Goal: Information Seeking & Learning: Learn about a topic

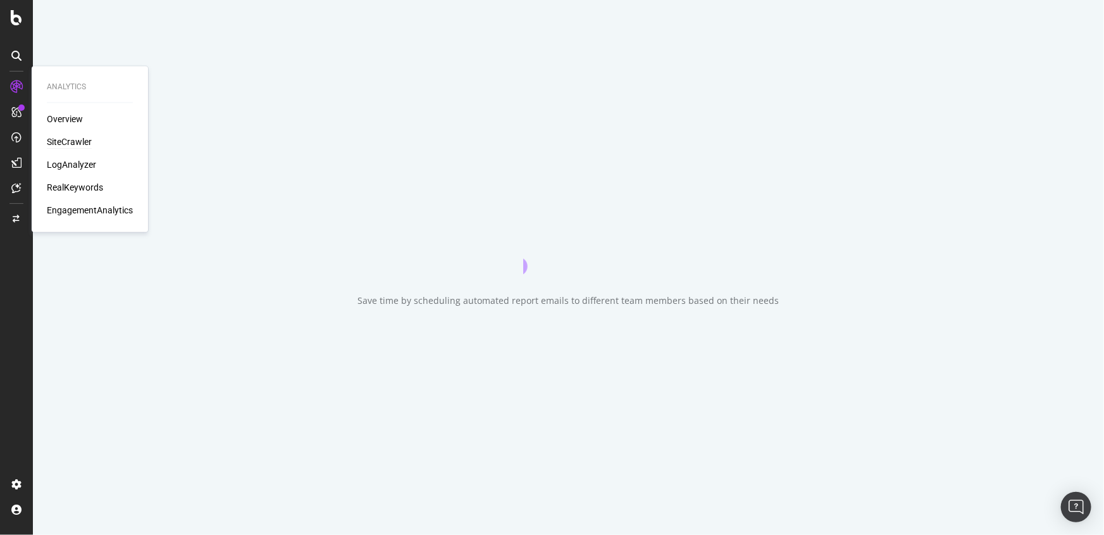
click at [61, 140] on div "SiteCrawler" at bounding box center [69, 142] width 45 height 13
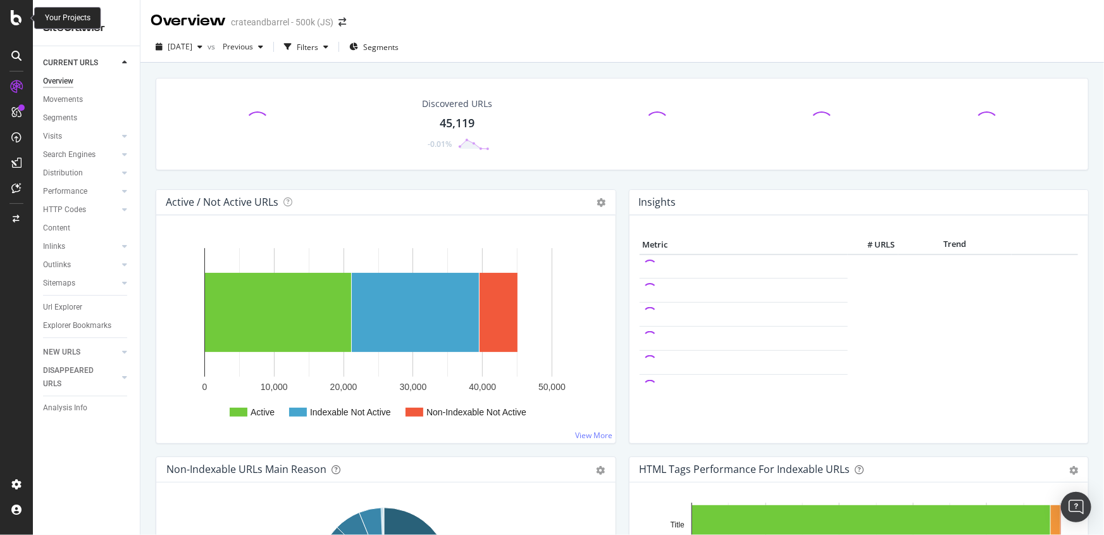
click at [11, 19] on icon at bounding box center [16, 17] width 11 height 15
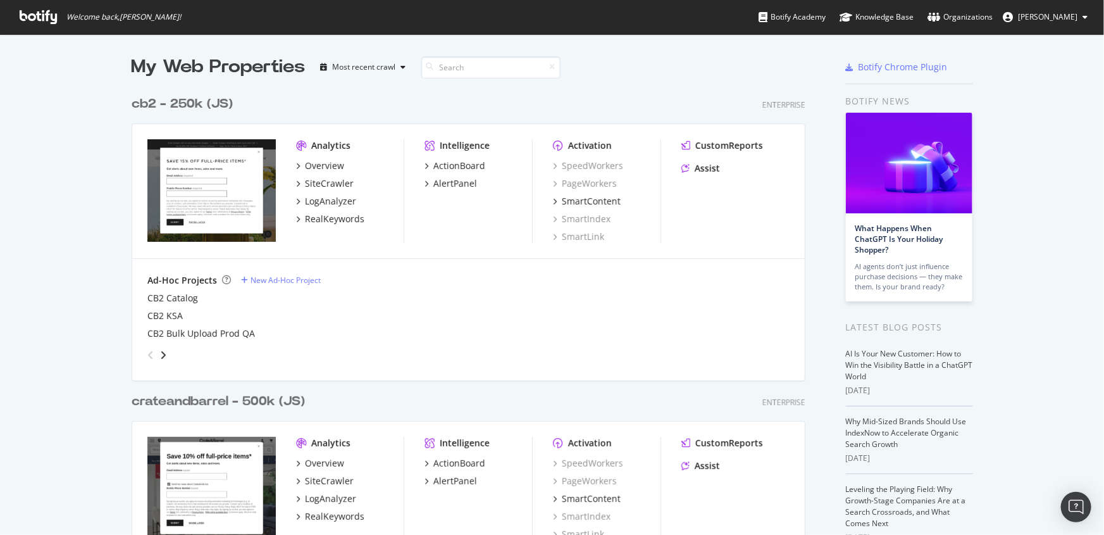
click at [197, 101] on div "cb2 - 250k (JS)" at bounding box center [182, 104] width 101 height 18
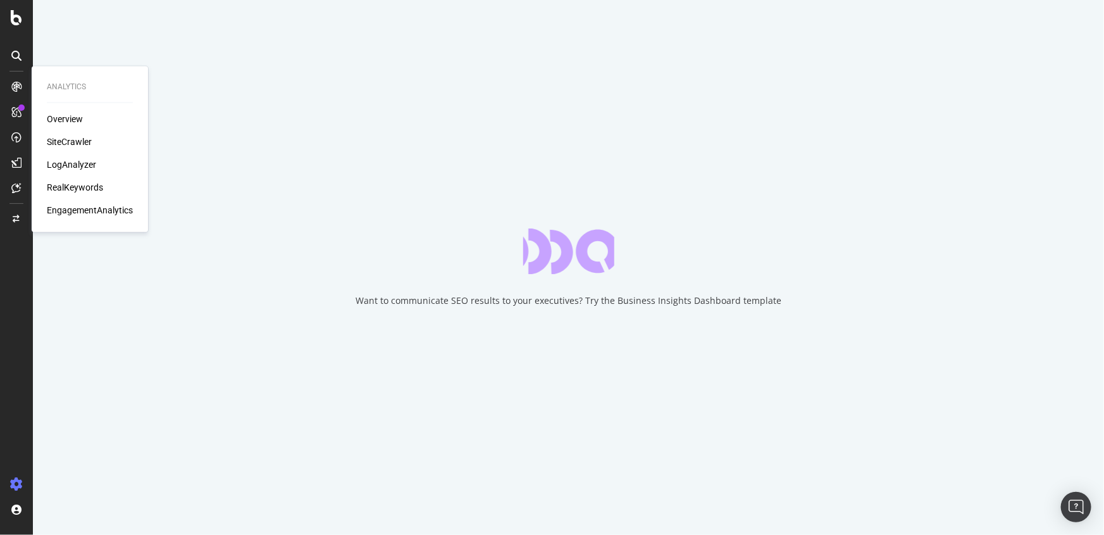
click at [84, 120] on div "Overview" at bounding box center [90, 119] width 86 height 13
click at [69, 115] on div "Overview" at bounding box center [65, 119] width 36 height 13
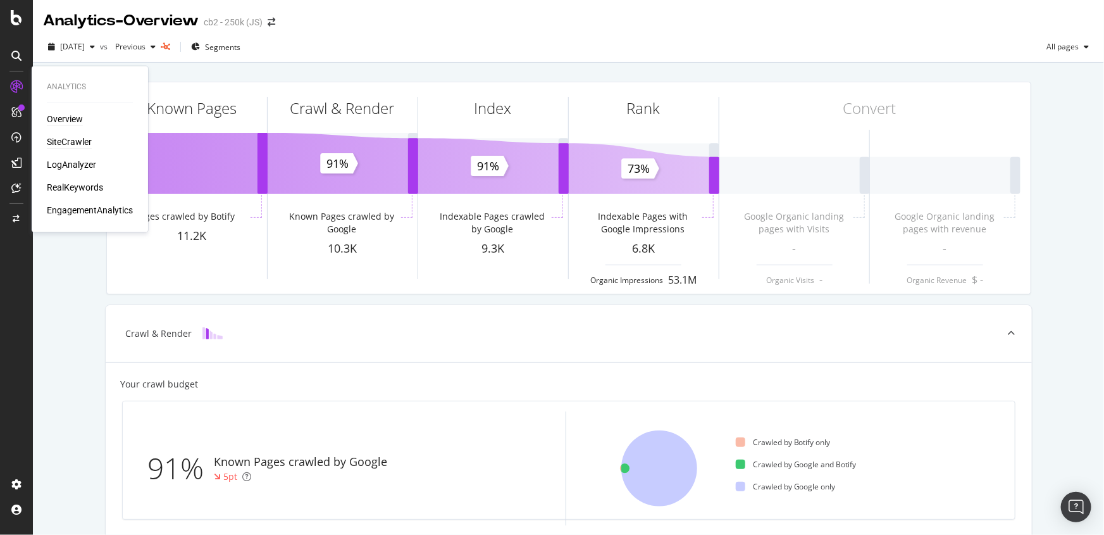
click at [68, 148] on div "SiteCrawler" at bounding box center [69, 142] width 45 height 13
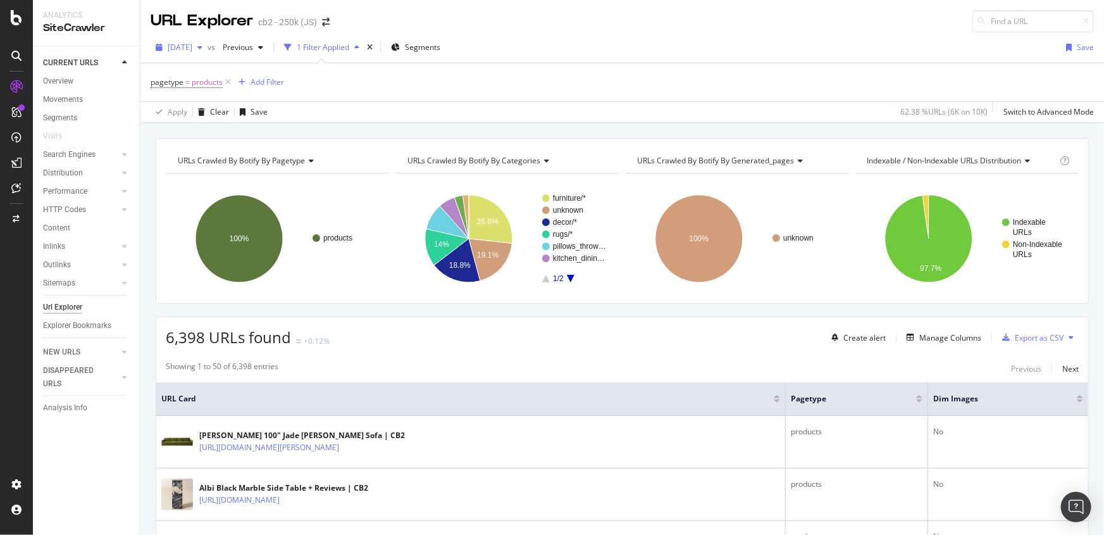
click at [192, 51] on span "2025 Aug. 21st" at bounding box center [180, 47] width 25 height 11
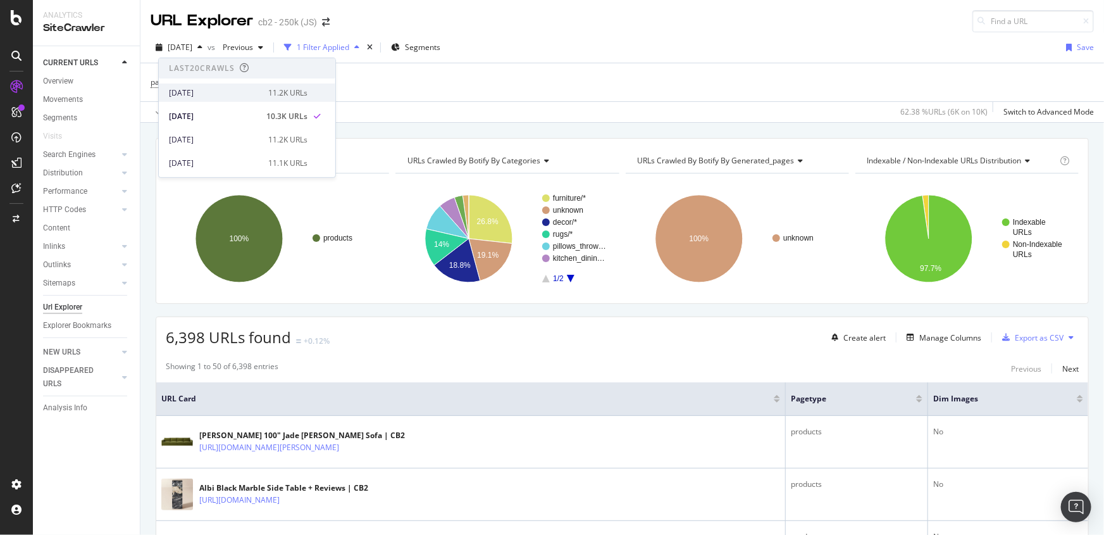
click at [209, 95] on div "[DATE]" at bounding box center [215, 92] width 92 height 11
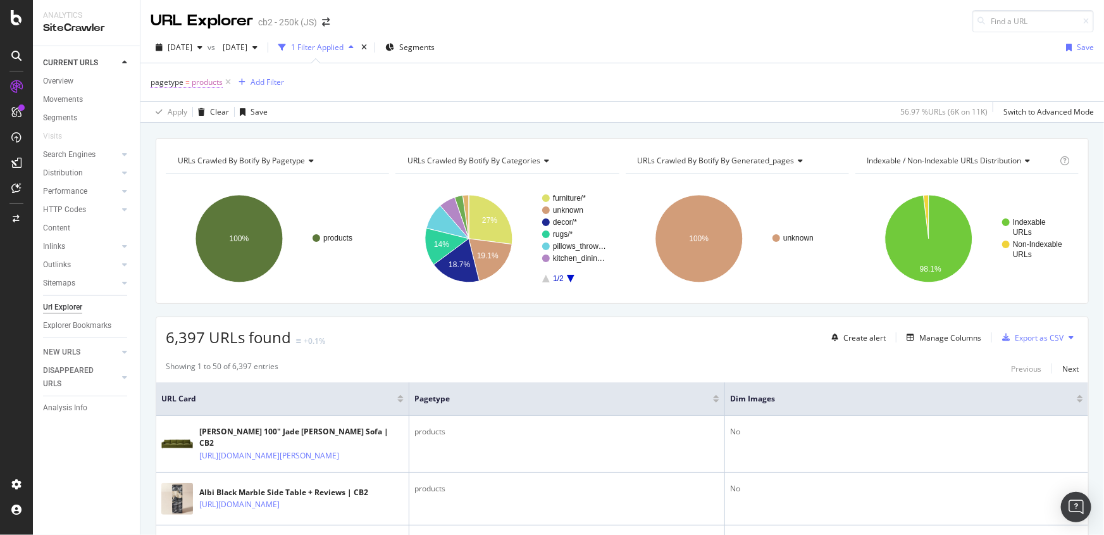
click at [213, 82] on span "products" at bounding box center [207, 82] width 31 height 18
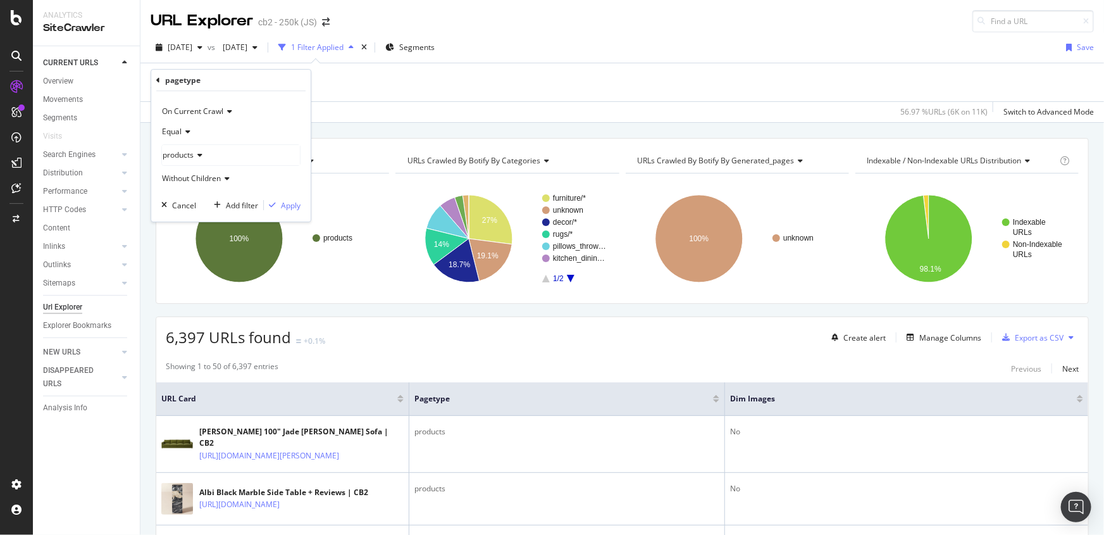
click at [190, 154] on span "products" at bounding box center [178, 154] width 31 height 11
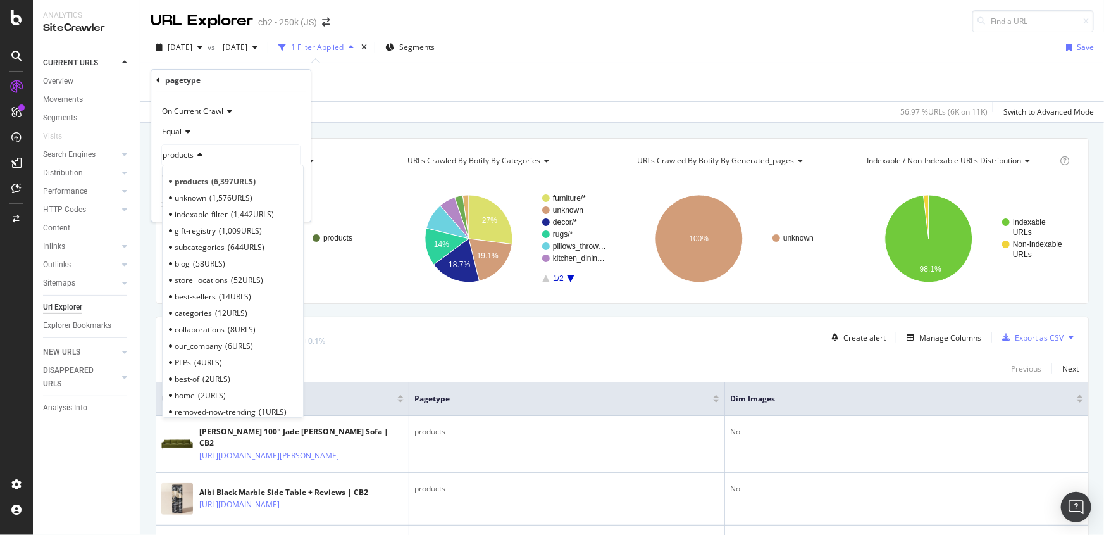
click at [209, 127] on div "Equal" at bounding box center [230, 131] width 139 height 20
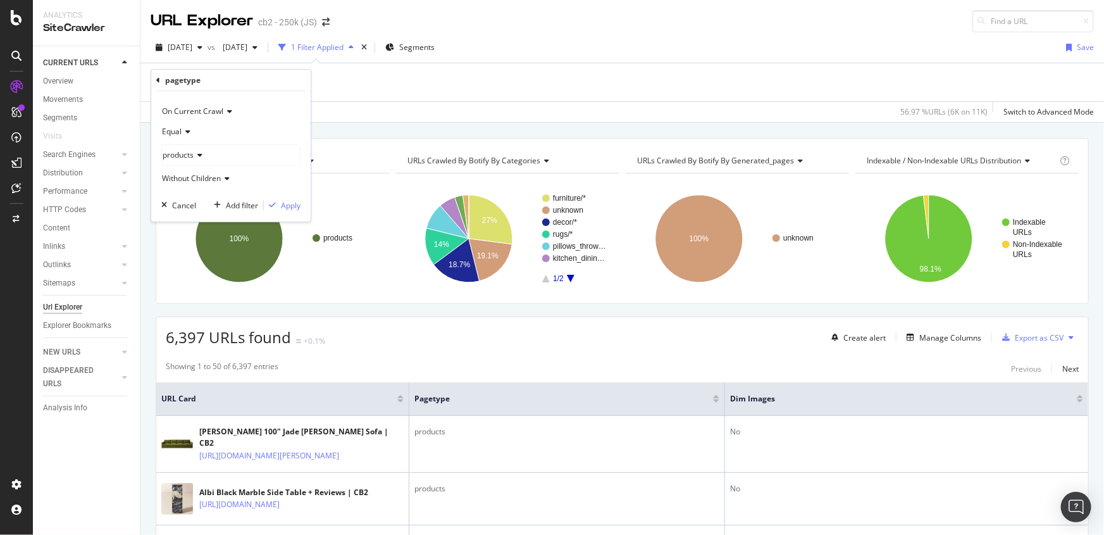
click at [214, 111] on span "On Current Crawl" at bounding box center [192, 111] width 61 height 11
click at [160, 76] on div "pagetype" at bounding box center [230, 81] width 149 height 22
click at [156, 77] on icon at bounding box center [158, 81] width 4 height 8
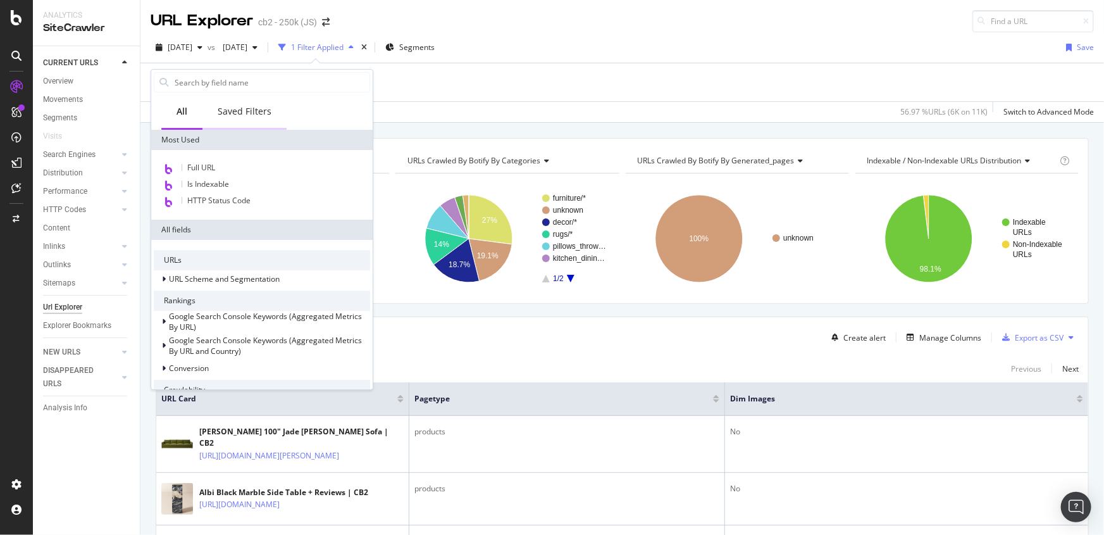
click at [250, 120] on div "Saved Filters" at bounding box center [244, 112] width 84 height 35
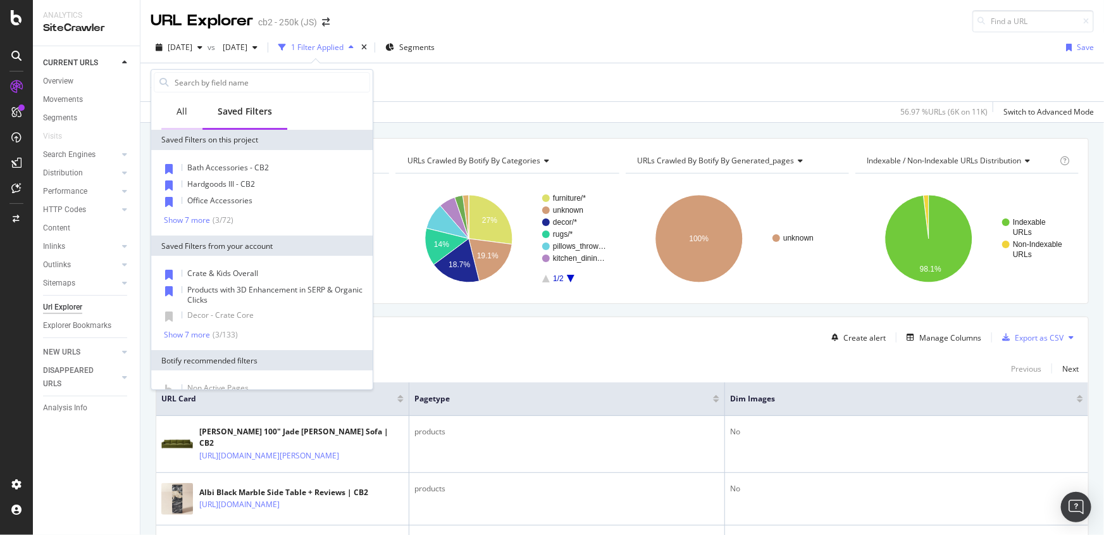
click at [184, 111] on div "All" at bounding box center [182, 111] width 11 height 13
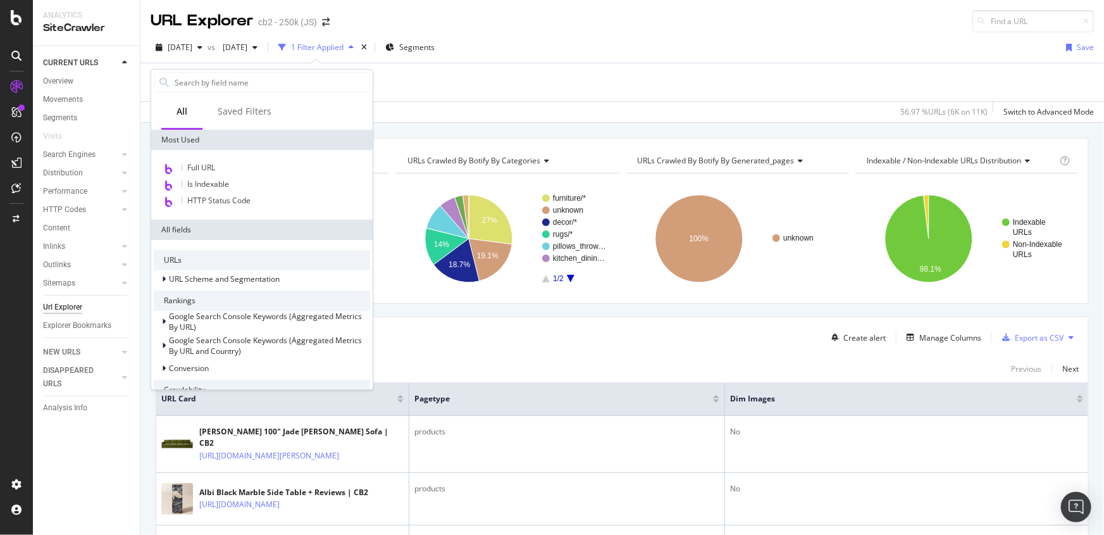
click at [601, 36] on div "2025 Aug. 22nd vs 2025 Aug. 20th 1 Filter Applied Segments Save pagetype = prod…" at bounding box center [622, 77] width 964 height 90
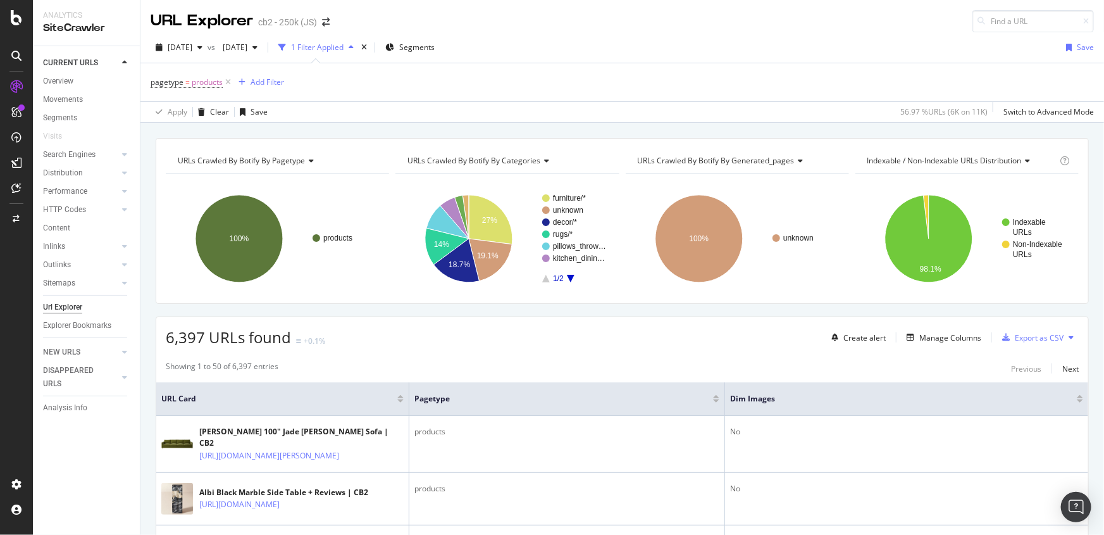
click at [344, 46] on div "1 Filter Applied" at bounding box center [317, 47] width 53 height 11
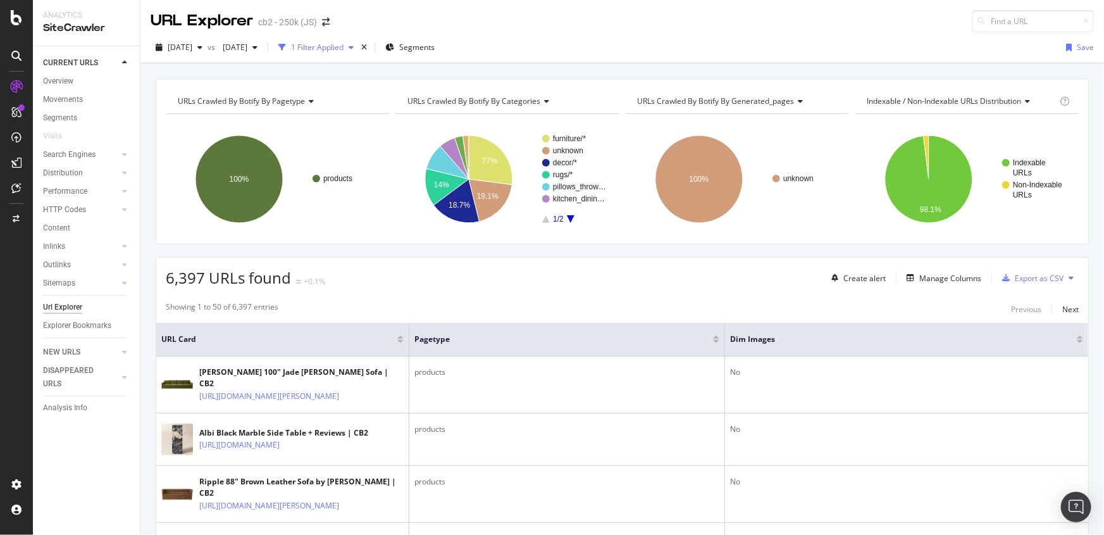
click at [344, 46] on div "1 Filter Applied" at bounding box center [317, 47] width 53 height 11
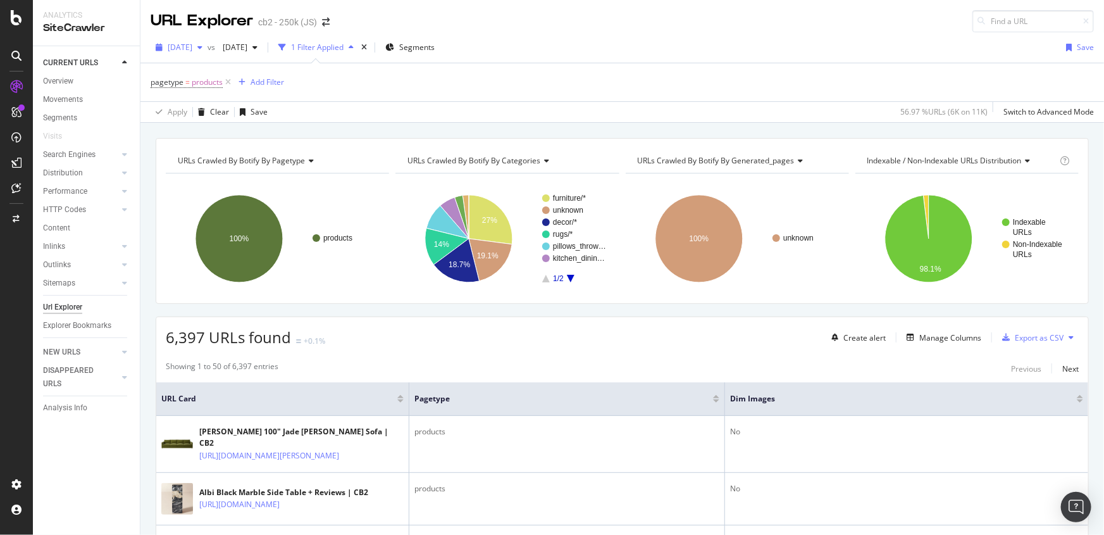
click at [208, 47] on div "button" at bounding box center [199, 48] width 15 height 8
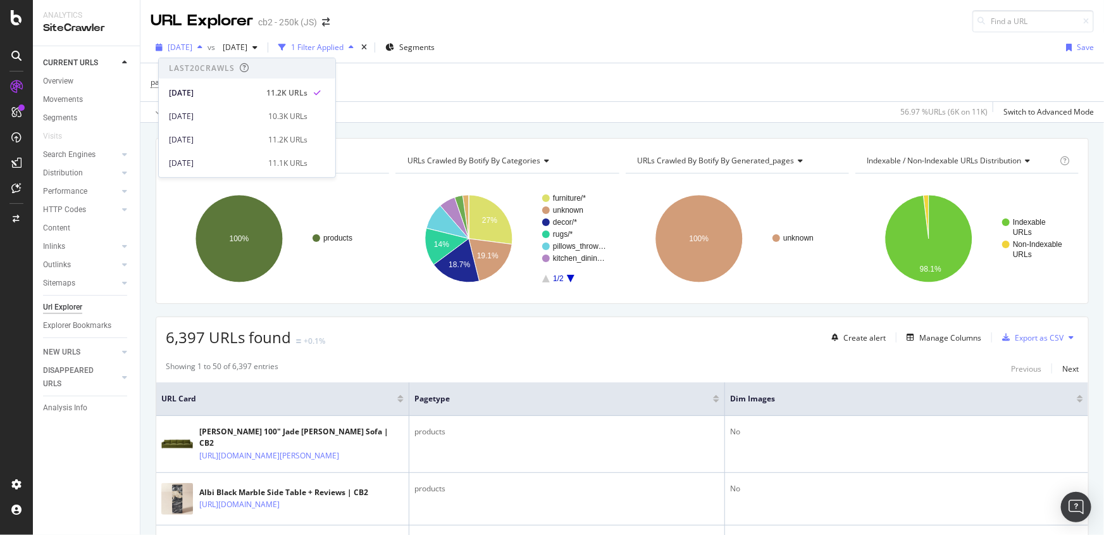
click at [202, 46] on icon "button" at bounding box center [199, 48] width 5 height 8
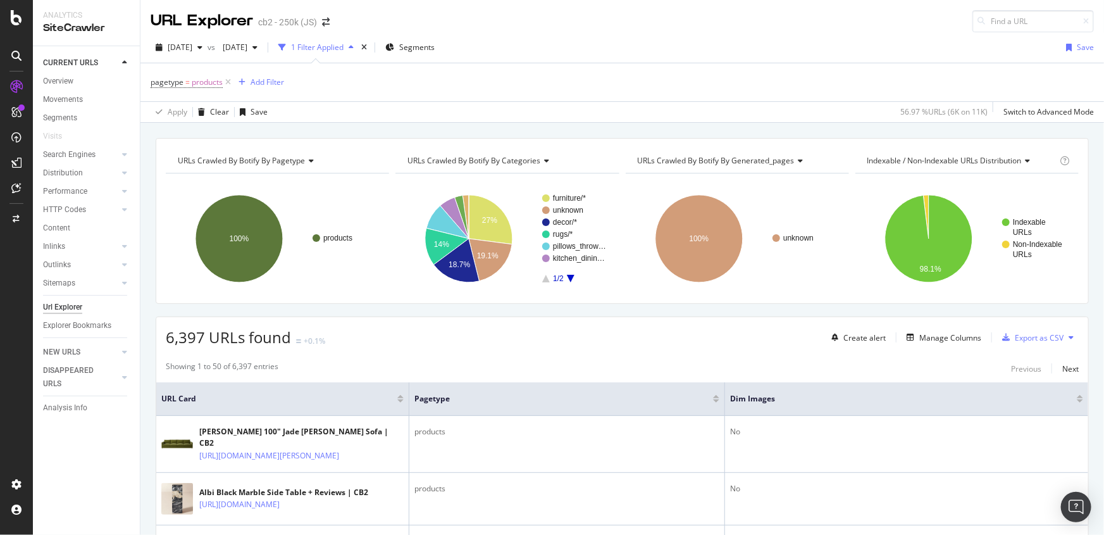
click at [344, 44] on div "1 Filter Applied" at bounding box center [317, 47] width 53 height 11
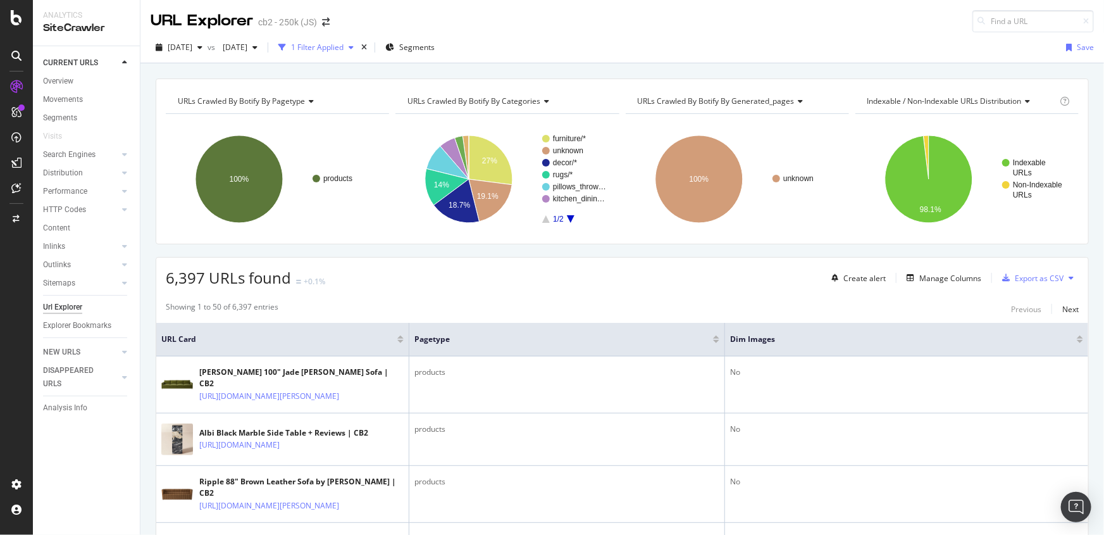
click at [344, 44] on div "1 Filter Applied" at bounding box center [317, 47] width 53 height 11
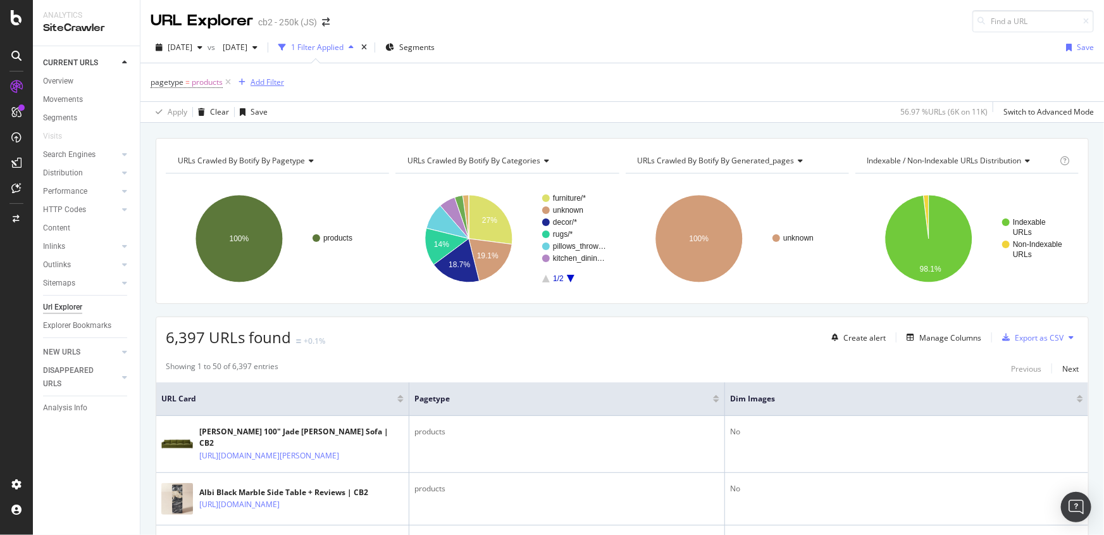
click at [284, 88] on div "Add Filter" at bounding box center [258, 82] width 51 height 14
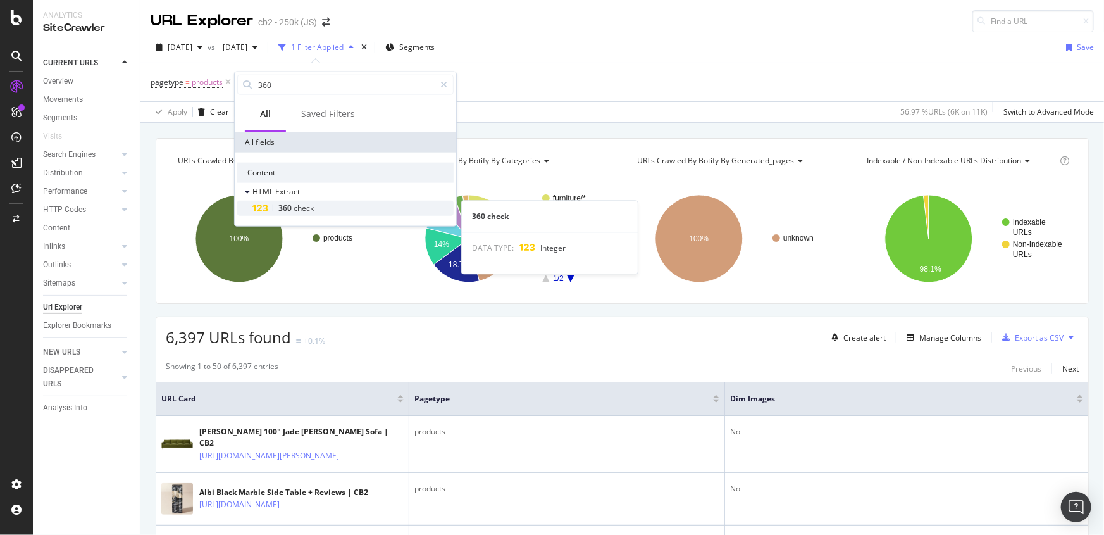
type input "360"
click at [321, 204] on div "360 check" at bounding box center [352, 208] width 201 height 15
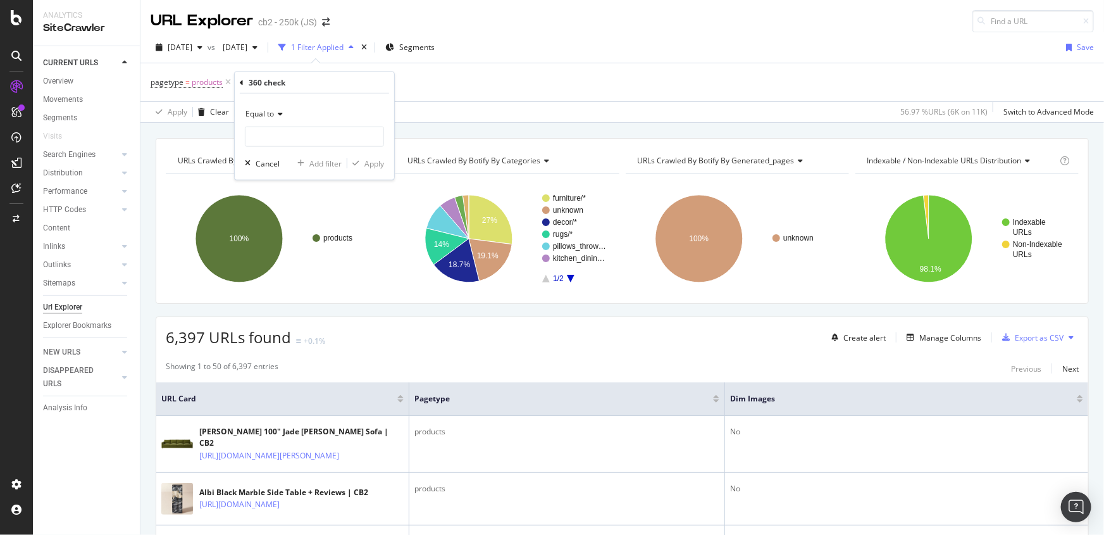
click at [240, 84] on icon at bounding box center [242, 82] width 4 height 8
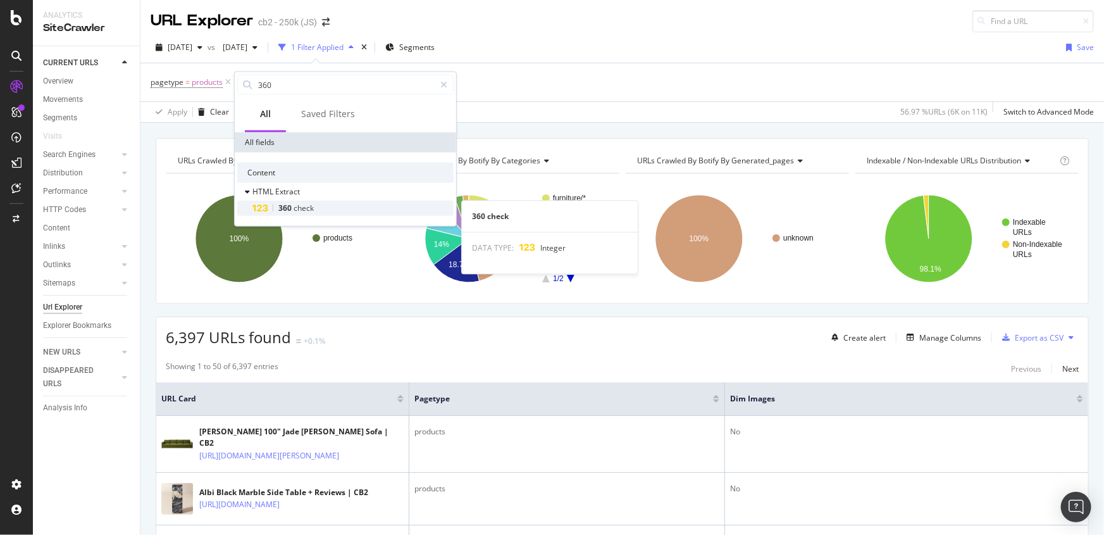
click at [516, 245] on div "DATA TYPE: Integer" at bounding box center [550, 248] width 176 height 32
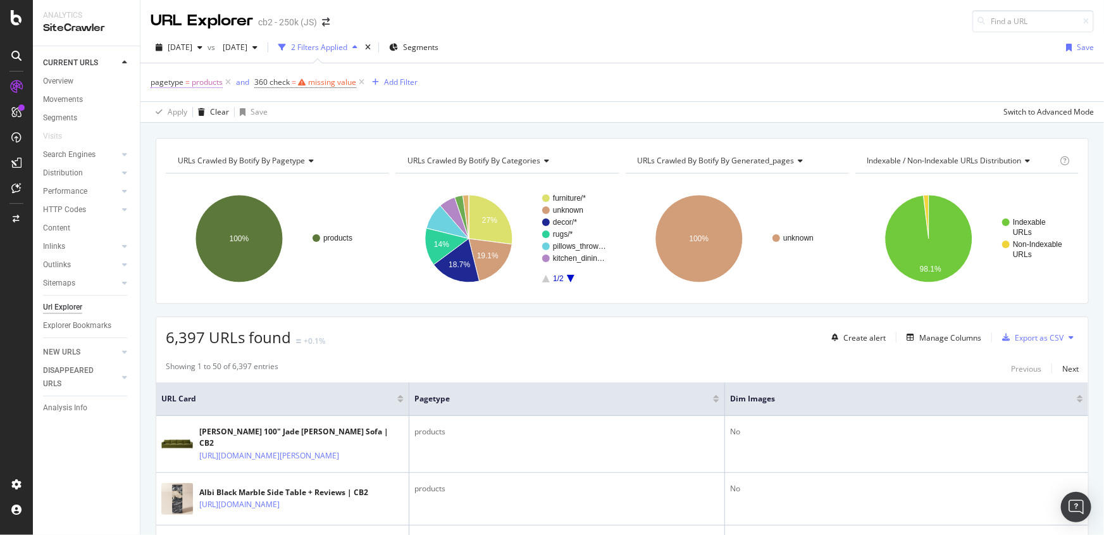
click at [167, 84] on span "pagetype" at bounding box center [167, 82] width 33 height 11
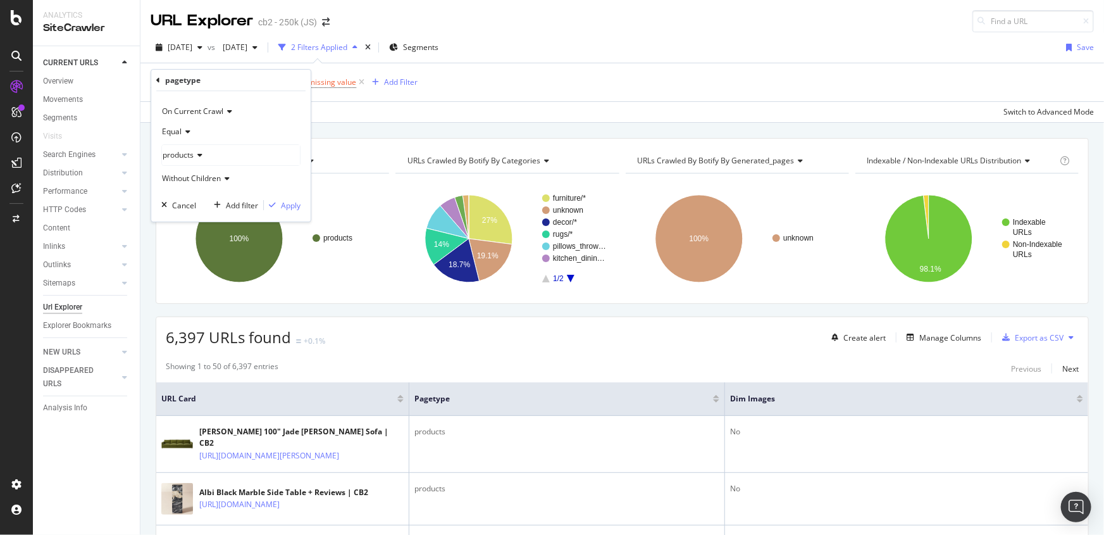
click at [190, 133] on div "Equal" at bounding box center [230, 131] width 139 height 20
click at [202, 108] on span "On Current Crawl" at bounding box center [192, 111] width 61 height 11
click at [185, 208] on div "Cancel" at bounding box center [184, 205] width 24 height 11
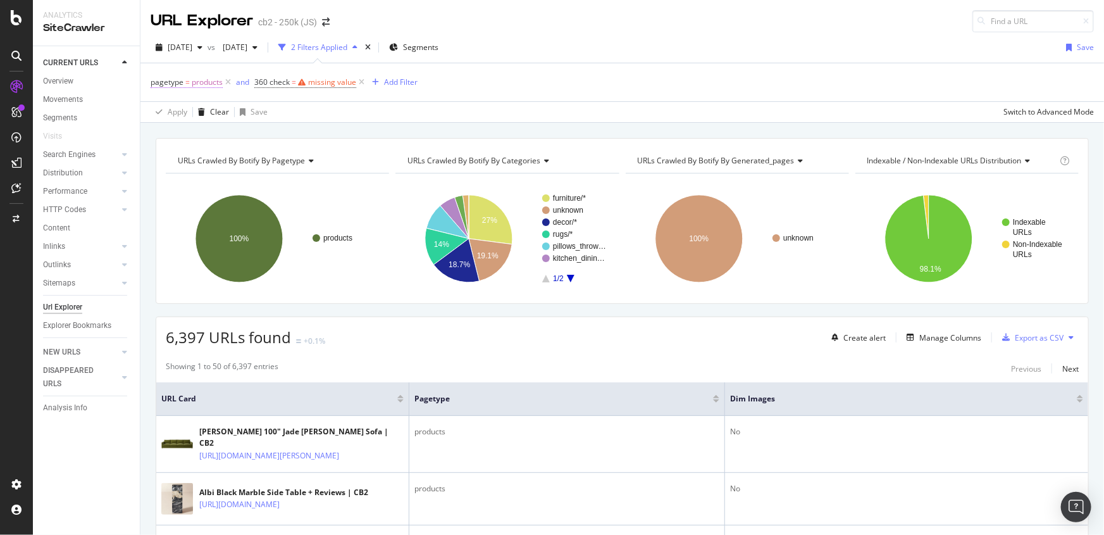
click at [183, 85] on span "pagetype" at bounding box center [167, 82] width 33 height 11
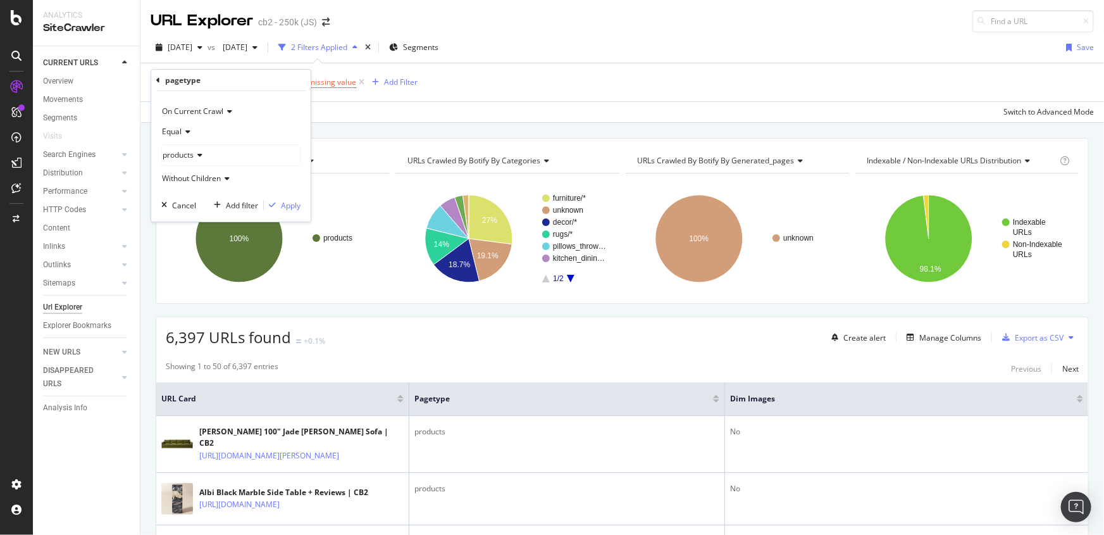
click at [464, 66] on div "pagetype = products and 360 check = missing value Add Filter" at bounding box center [622, 82] width 943 height 38
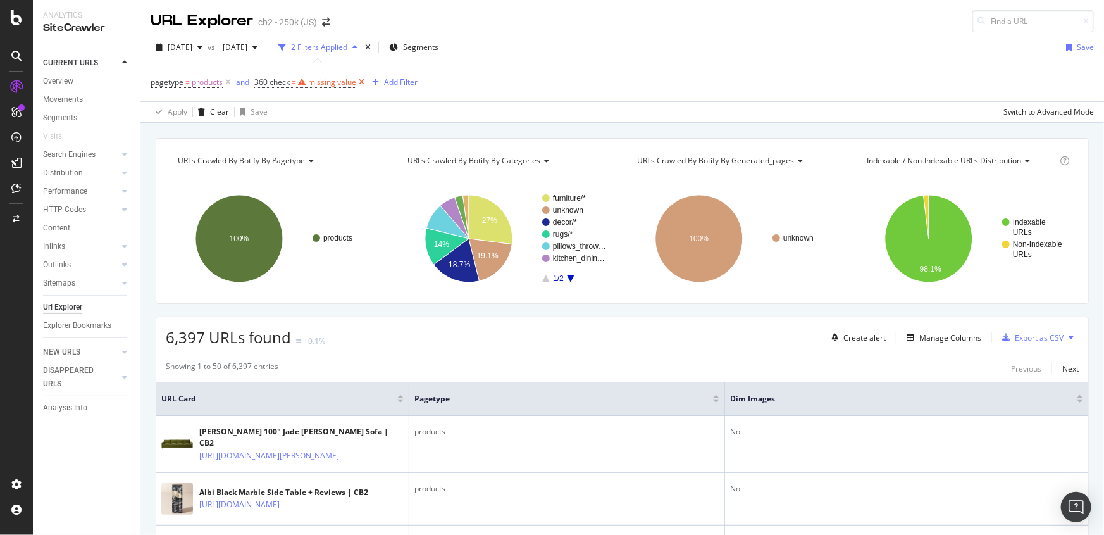
click at [361, 81] on icon at bounding box center [361, 82] width 11 height 13
click at [229, 77] on icon at bounding box center [228, 82] width 11 height 13
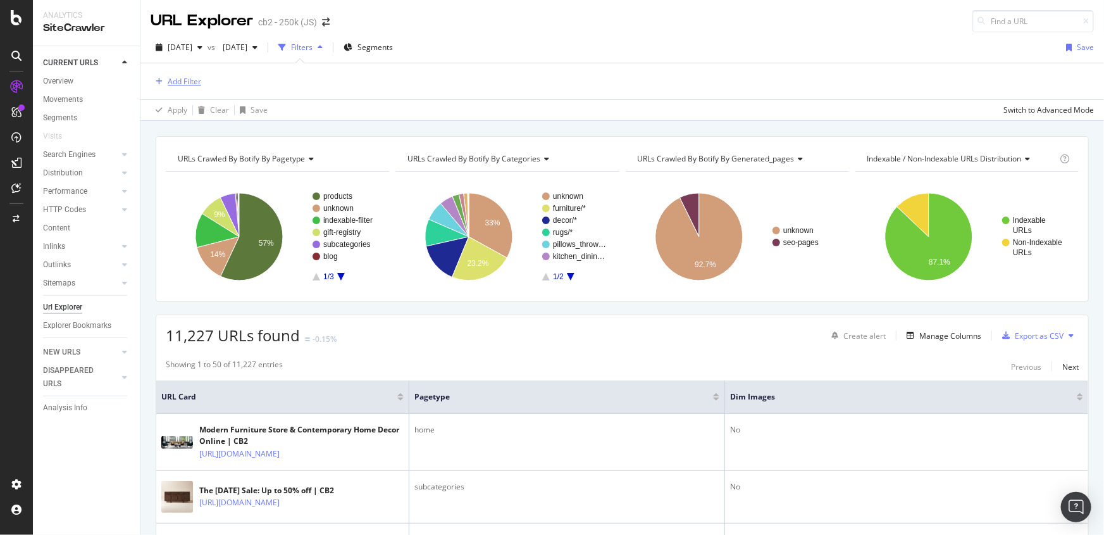
click at [171, 82] on div "Add Filter" at bounding box center [185, 81] width 34 height 11
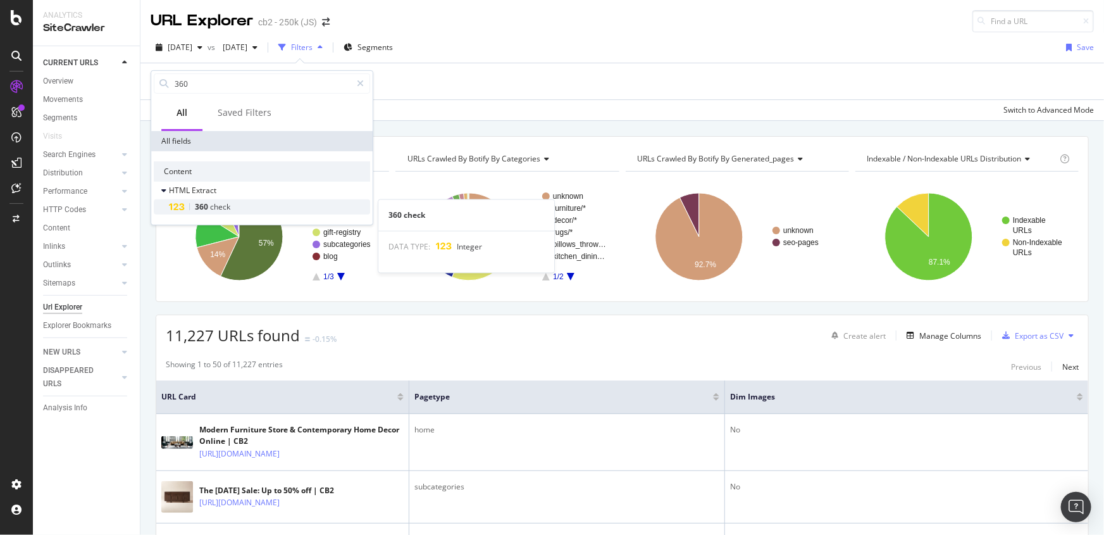
drag, startPoint x: 204, startPoint y: 215, endPoint x: 202, endPoint y: 208, distance: 7.2
click at [202, 208] on div "Content HTML Extract 360 check 360 check DATA TYPE: Integer" at bounding box center [261, 187] width 221 height 73
click at [292, 206] on div "360 check" at bounding box center [269, 206] width 201 height 15
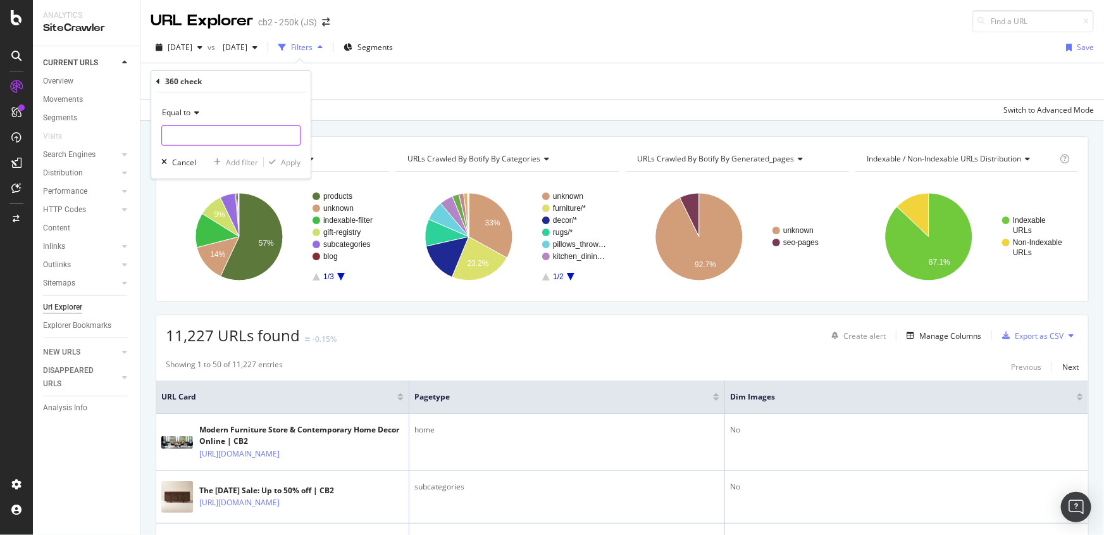
click at [217, 136] on input "number" at bounding box center [230, 135] width 139 height 20
click at [292, 130] on input "1" at bounding box center [230, 135] width 139 height 20
type input "0"
click at [290, 137] on input "0" at bounding box center [230, 135] width 139 height 20
click at [193, 120] on div "Equal to" at bounding box center [230, 113] width 139 height 20
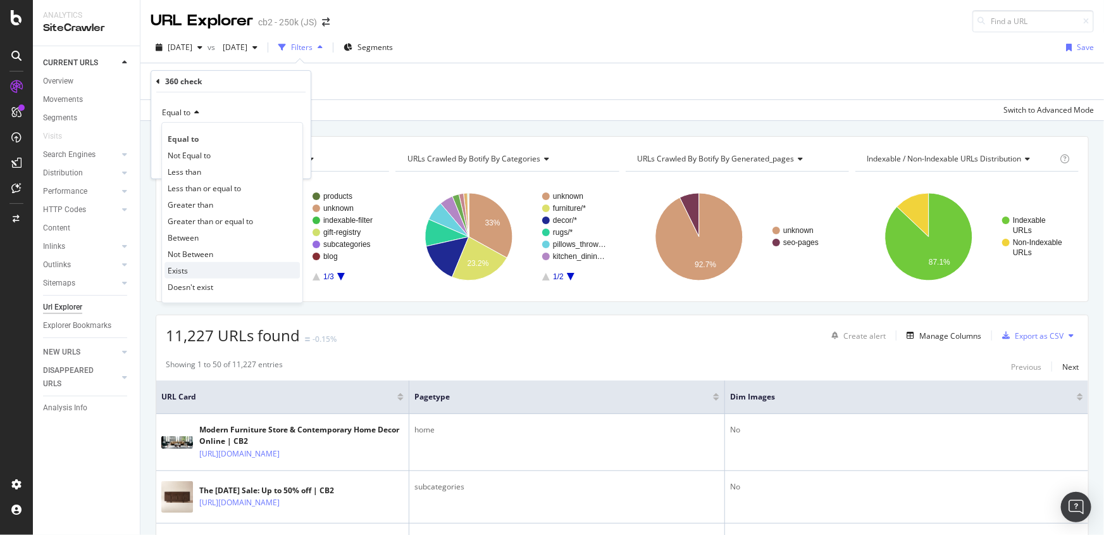
click at [189, 268] on div "Exists" at bounding box center [232, 270] width 135 height 16
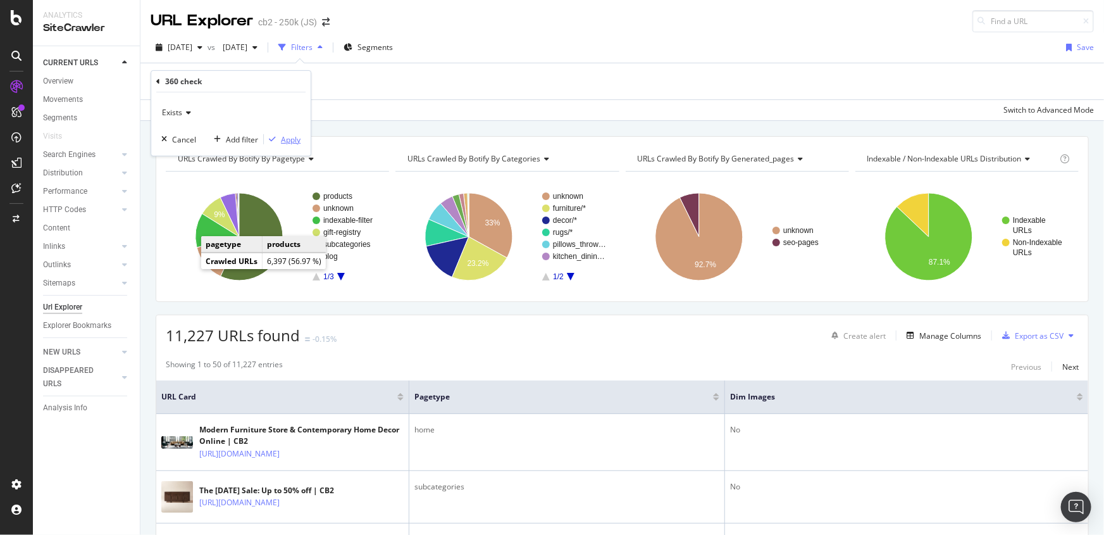
click at [272, 135] on icon "button" at bounding box center [272, 139] width 7 height 8
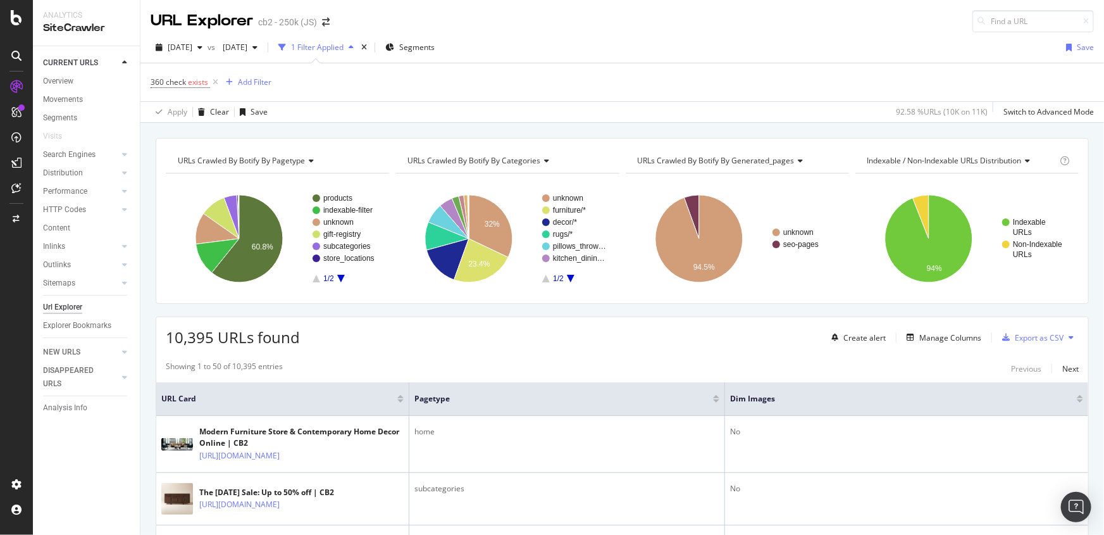
click at [569, 270] on rect "A chart." at bounding box center [574, 238] width 64 height 88
click at [569, 273] on rect "A chart." at bounding box center [574, 238] width 64 height 88
click at [513, 159] on span "URLs Crawled By Botify By categories" at bounding box center [473, 160] width 133 height 11
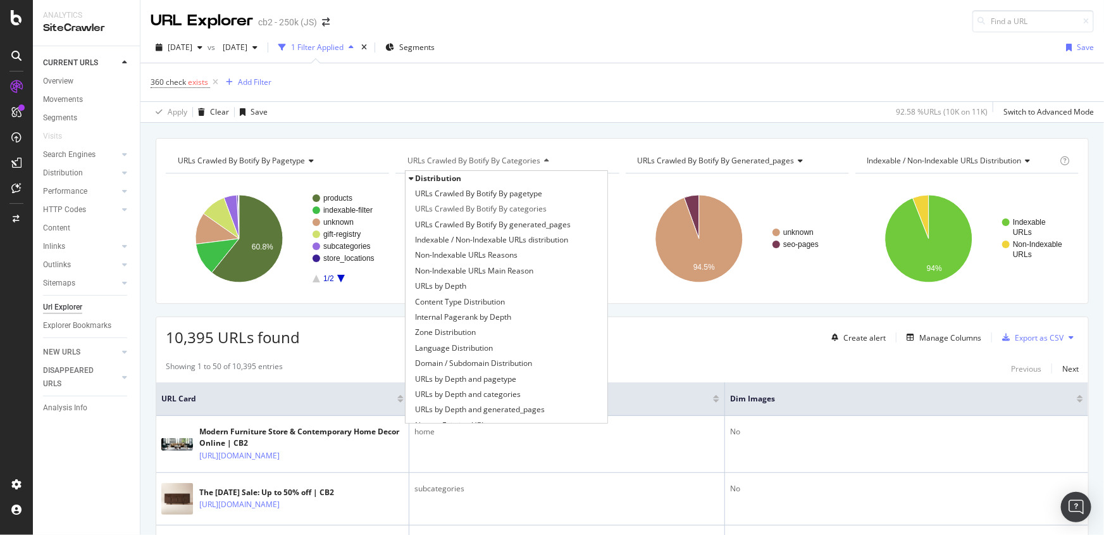
click at [553, 93] on div "360 check exists Add Filter" at bounding box center [622, 82] width 943 height 38
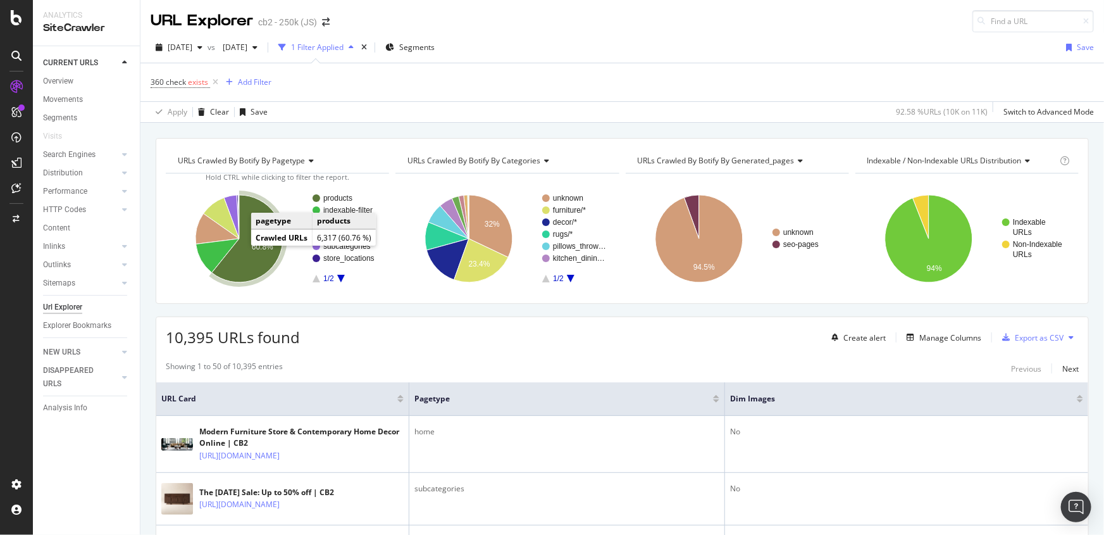
click at [247, 248] on icon "A chart." at bounding box center [247, 238] width 71 height 87
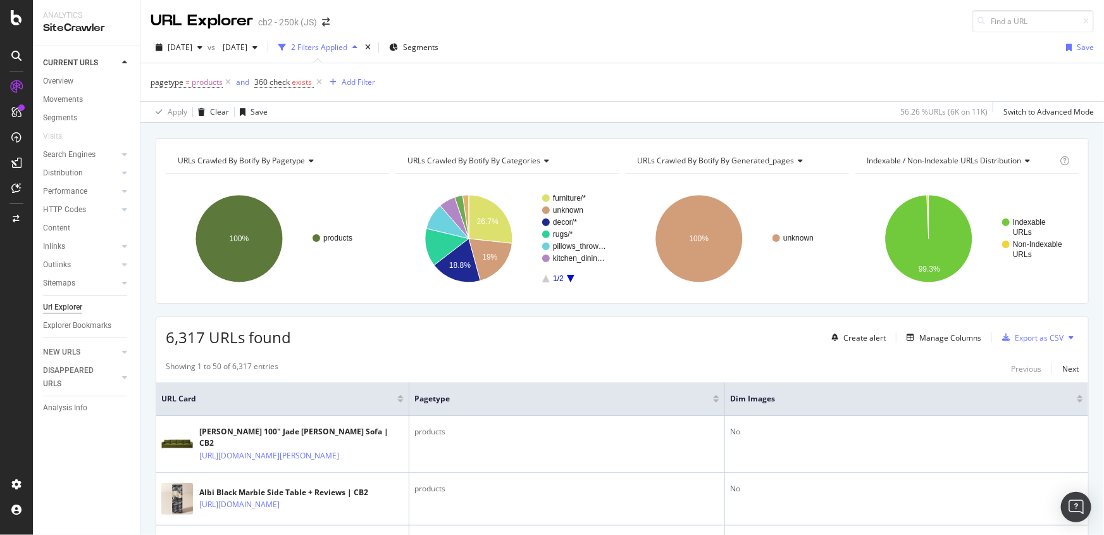
click at [569, 282] on rect "A chart." at bounding box center [574, 238] width 64 height 88
click at [952, 342] on div "Manage Columns" at bounding box center [950, 337] width 62 height 11
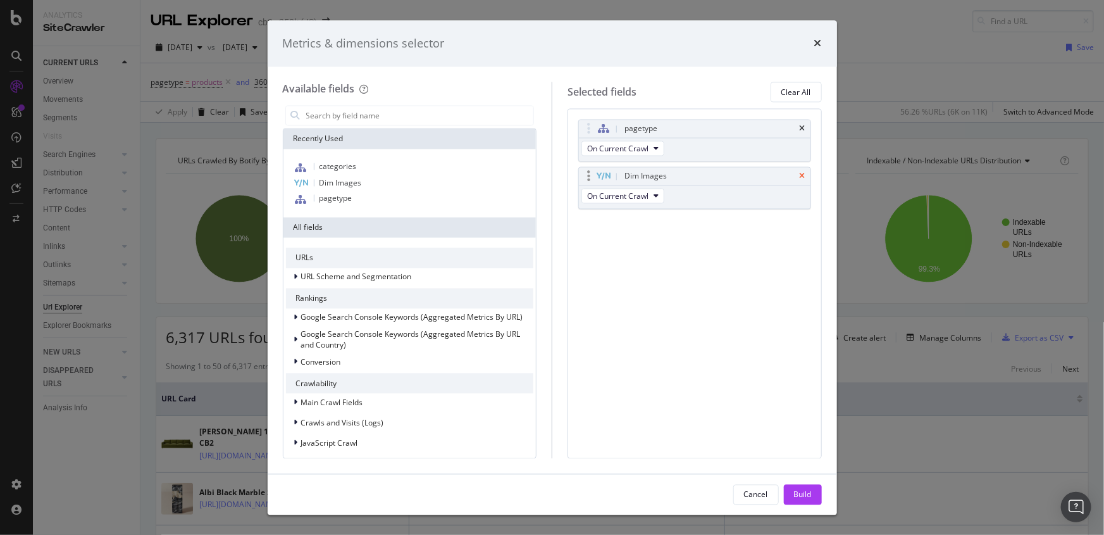
click at [803, 176] on icon "times" at bounding box center [803, 177] width 6 height 8
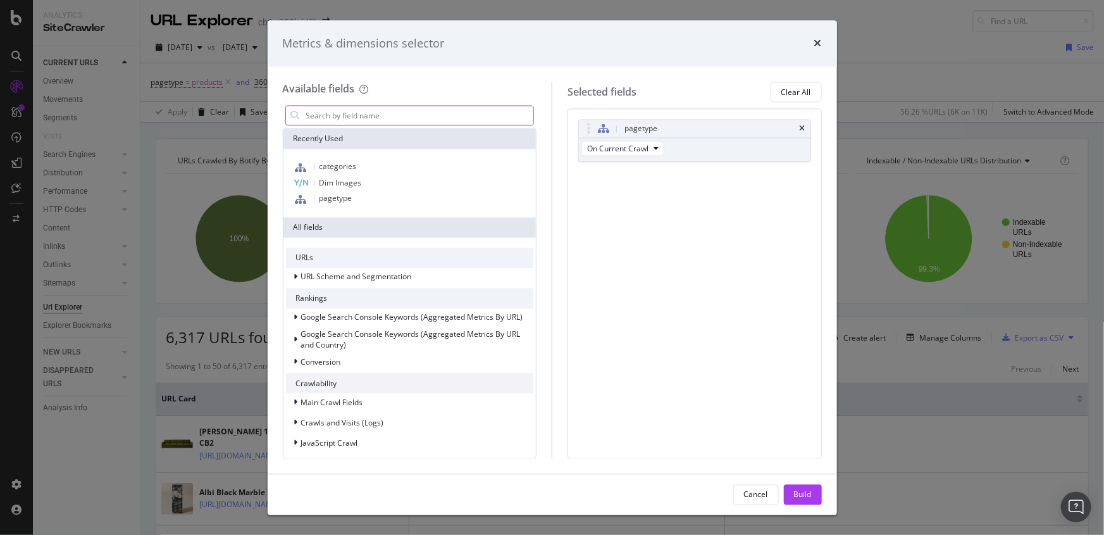
click at [449, 115] on input "modal" at bounding box center [419, 115] width 229 height 19
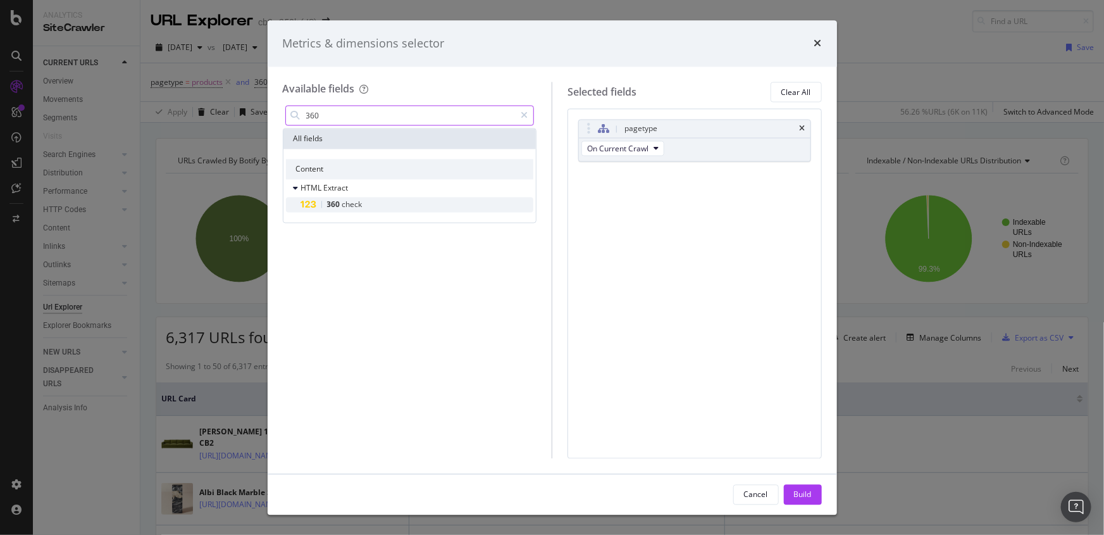
type input "360"
click at [361, 204] on span "check" at bounding box center [352, 204] width 20 height 11
click at [772, 262] on div "pagetype On Current Crawl 360 check You can use this field as a To pick up a dr…" at bounding box center [695, 283] width 254 height 349
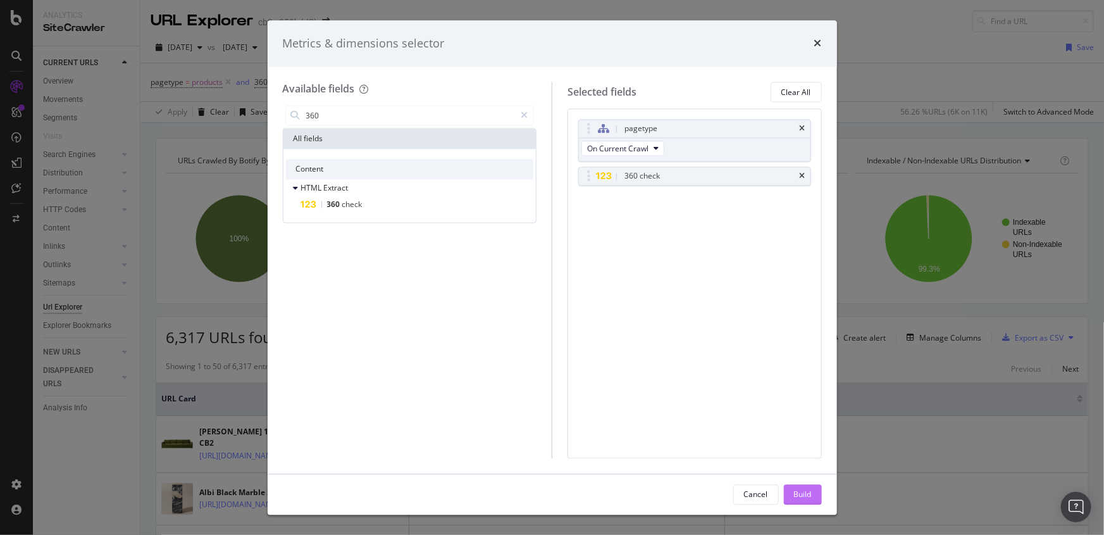
click at [811, 497] on div "Build" at bounding box center [803, 493] width 18 height 11
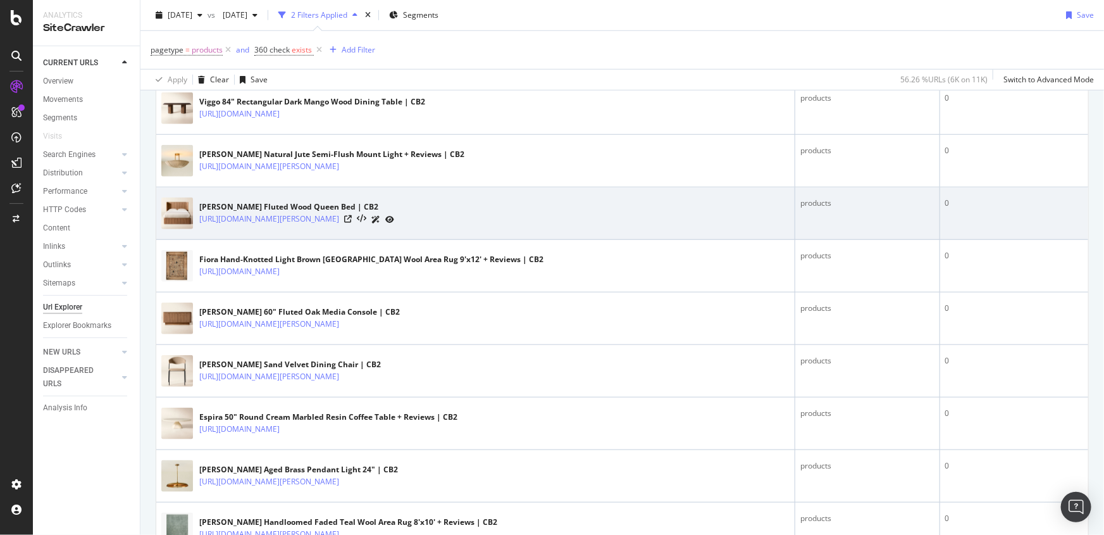
scroll to position [230, 0]
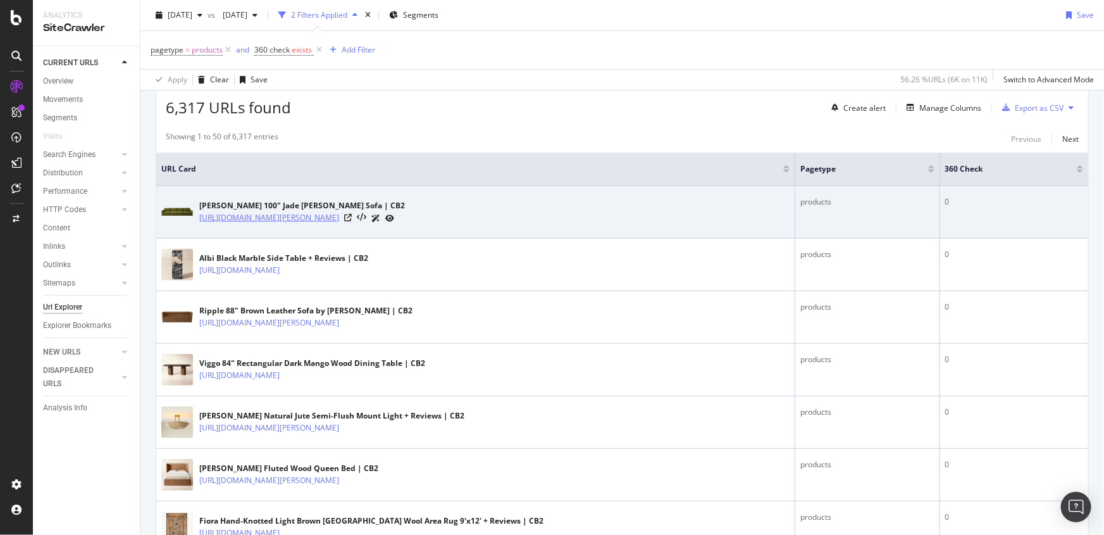
click at [271, 216] on link "https://www.cb2.com/brett-100-jade-green-velvet-sofa/s665052" at bounding box center [269, 217] width 140 height 13
click at [978, 209] on td "0" at bounding box center [1014, 212] width 148 height 53
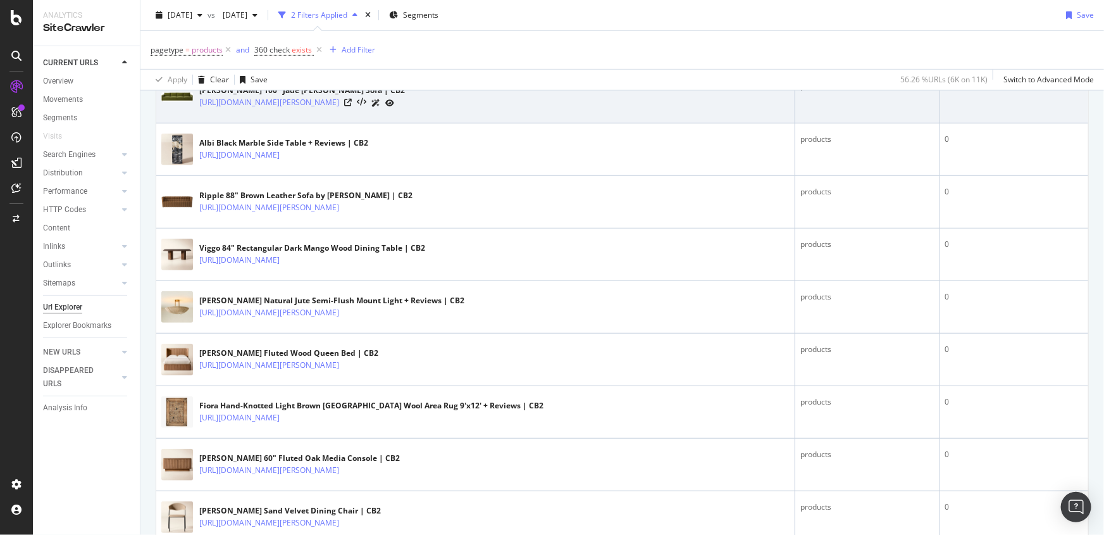
scroll to position [0, 0]
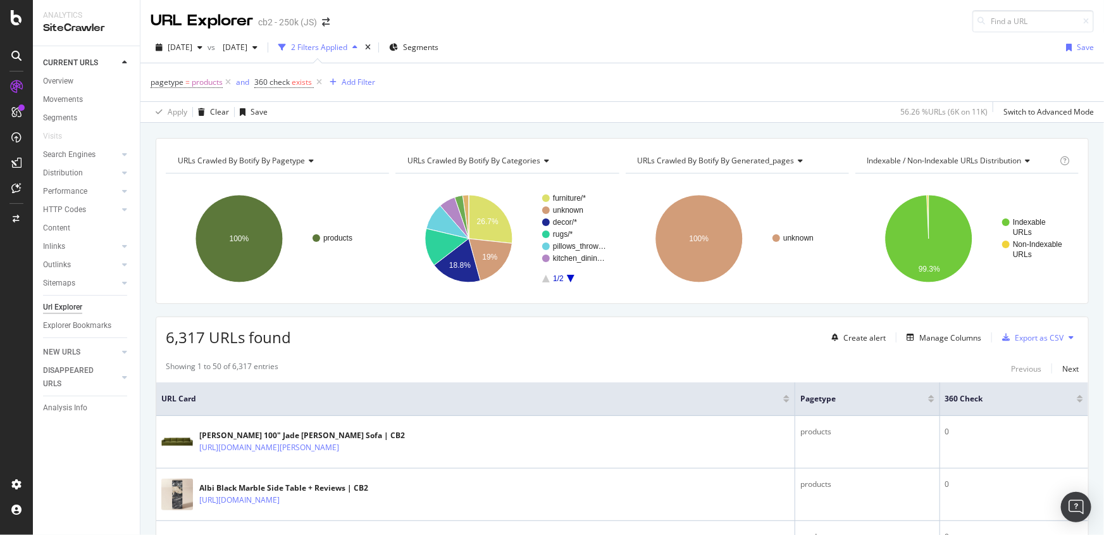
click at [1077, 397] on div at bounding box center [1080, 396] width 6 height 3
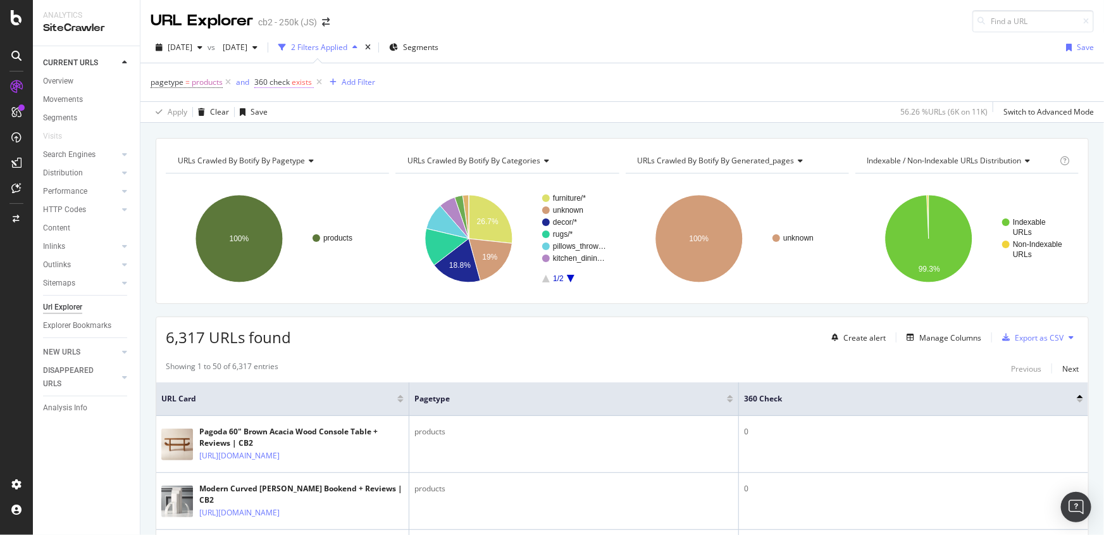
click at [302, 78] on span "exists" at bounding box center [302, 82] width 20 height 11
click at [292, 112] on icon at bounding box center [291, 112] width 9 height 8
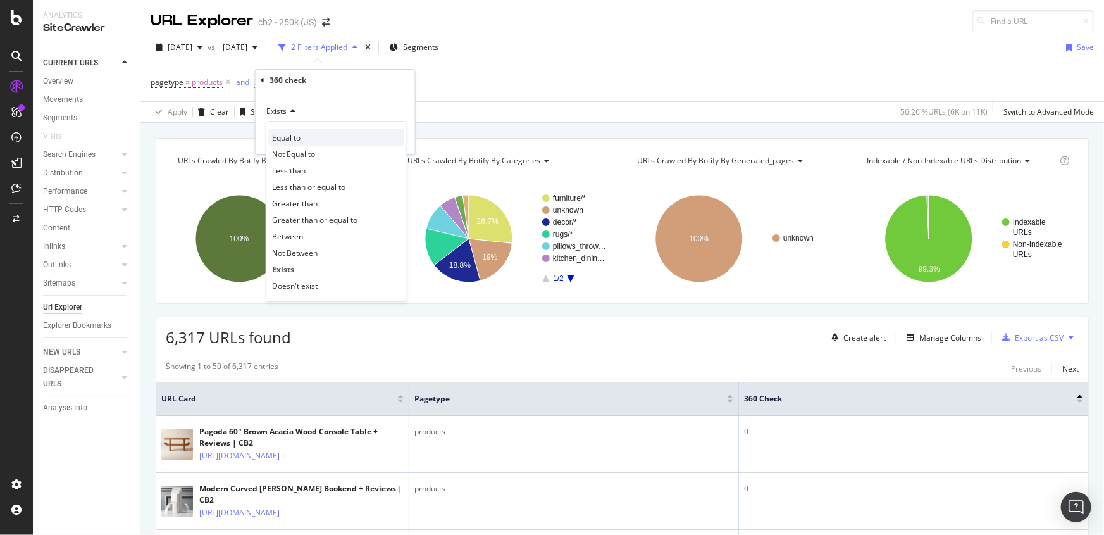
click at [303, 140] on div "Equal to" at bounding box center [336, 137] width 135 height 16
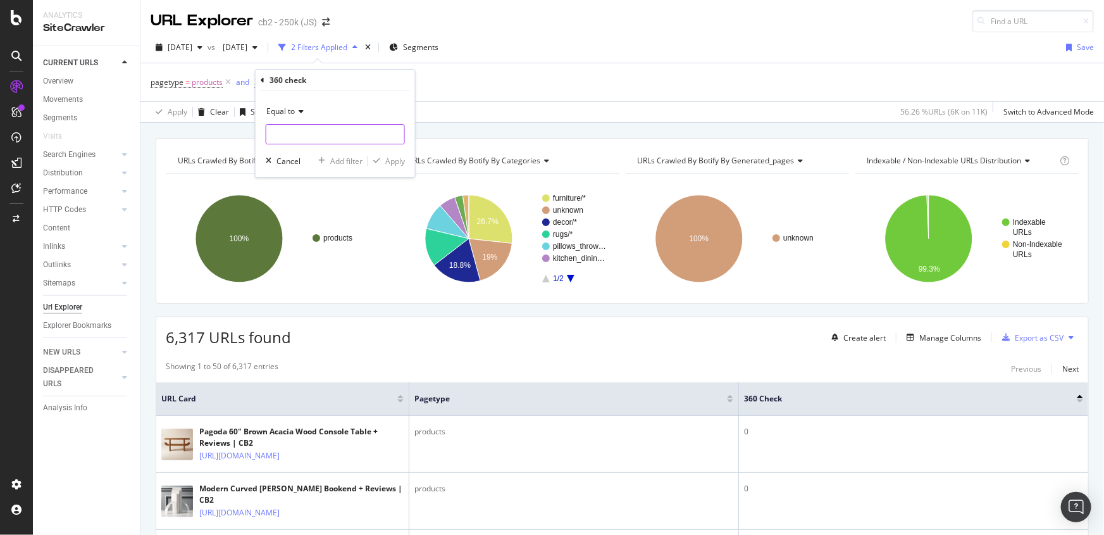
click at [297, 133] on input "number" at bounding box center [335, 134] width 139 height 20
type input "1"
click at [383, 159] on div "button" at bounding box center [376, 161] width 17 height 8
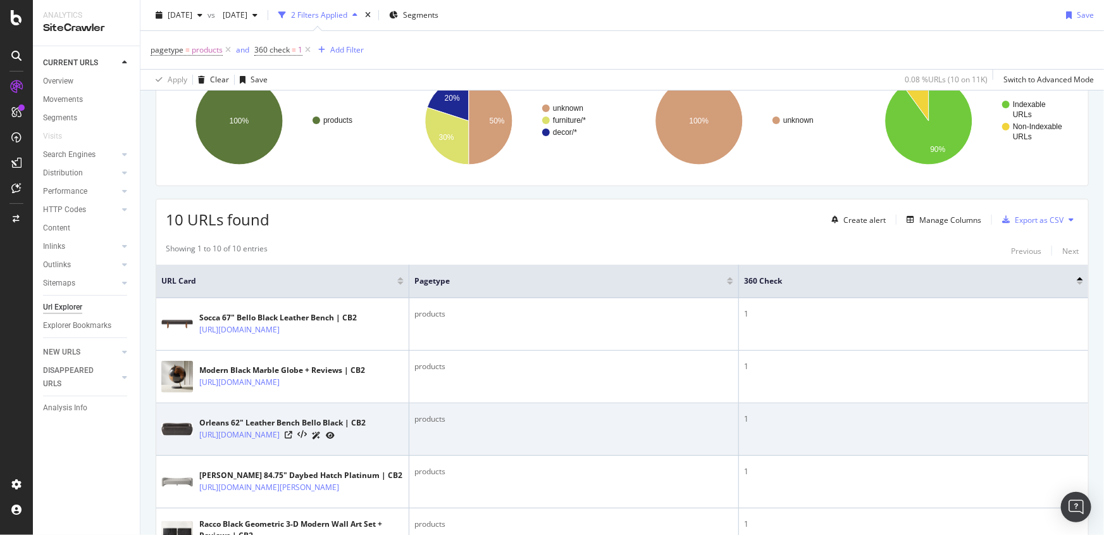
scroll to position [287, 0]
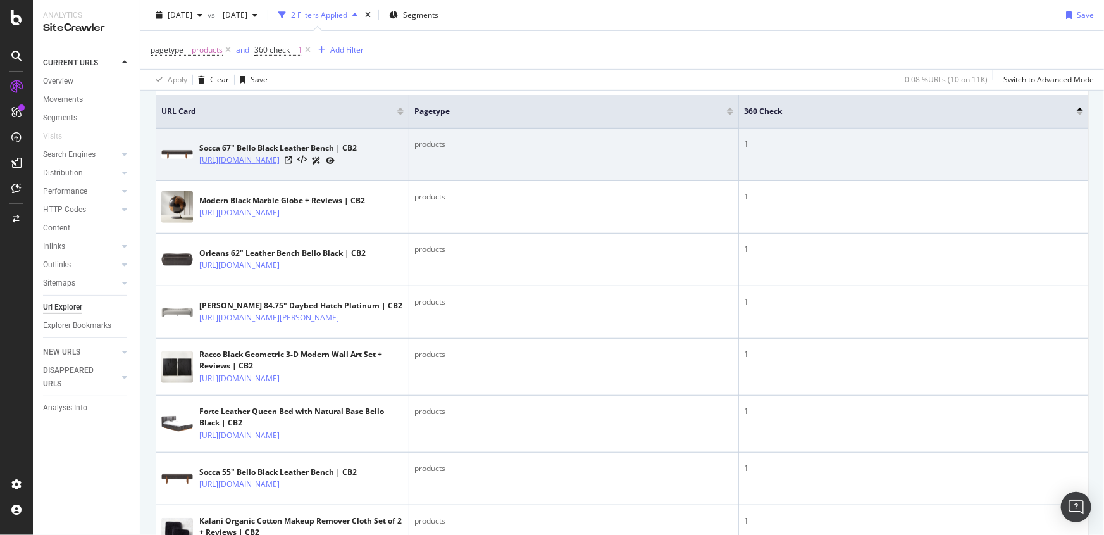
click at [244, 160] on link "https://www.cb2.com/socca-67-bello-black-leather-bench/s414160" at bounding box center [239, 160] width 80 height 13
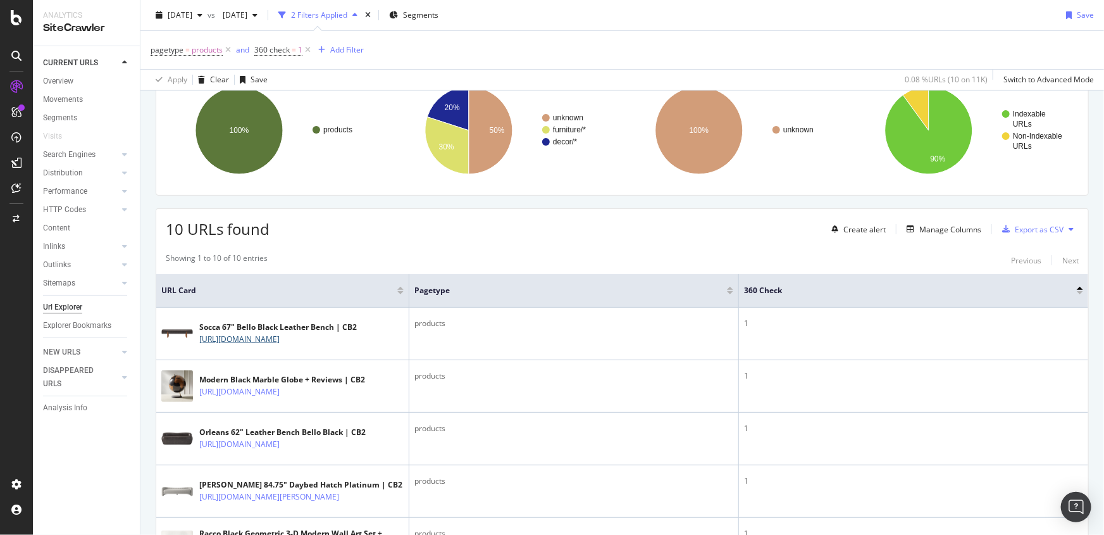
scroll to position [0, 0]
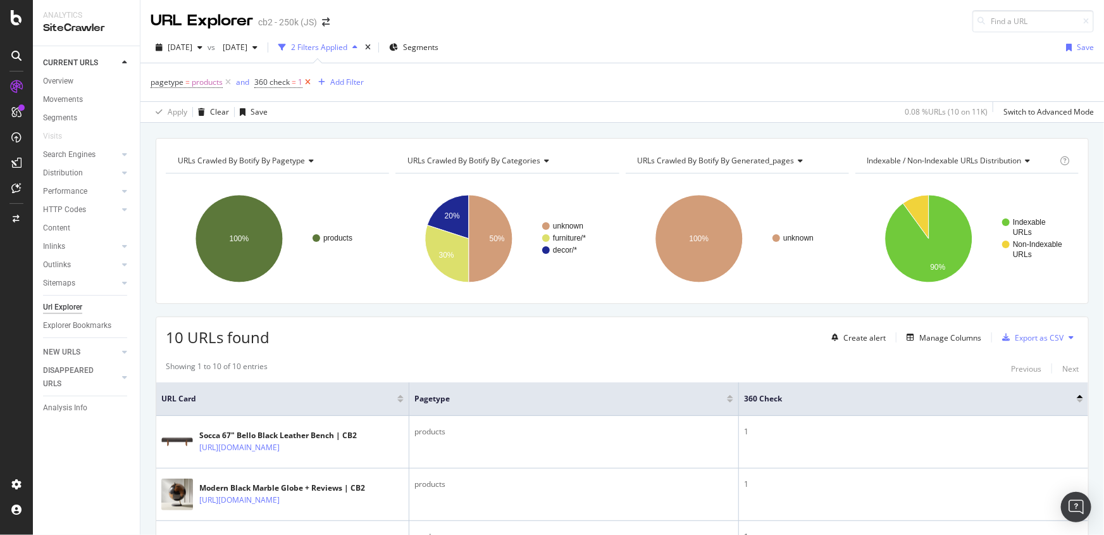
click at [311, 80] on icon at bounding box center [307, 82] width 11 height 13
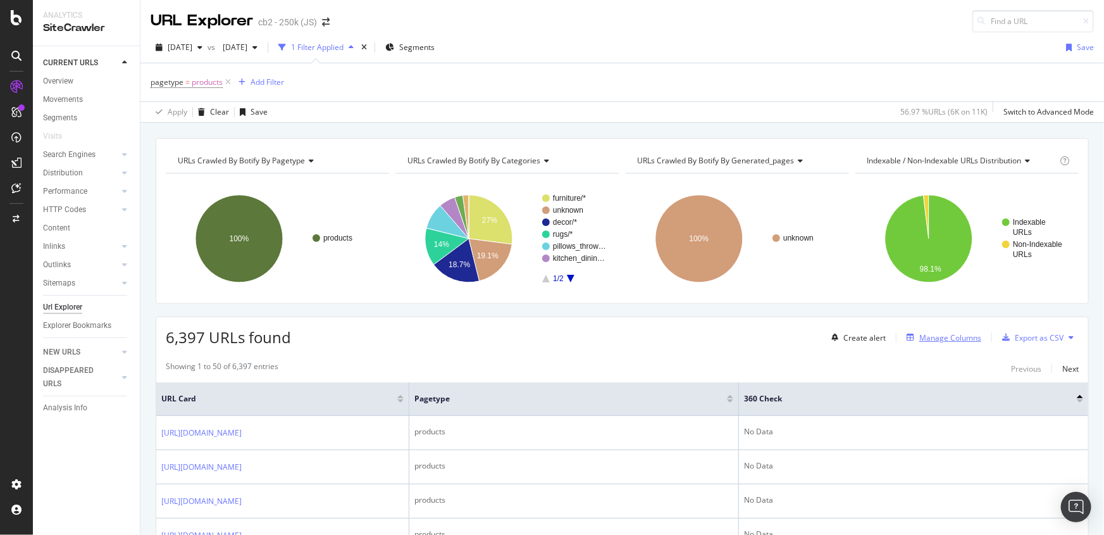
click at [963, 339] on div "Manage Columns" at bounding box center [950, 337] width 62 height 11
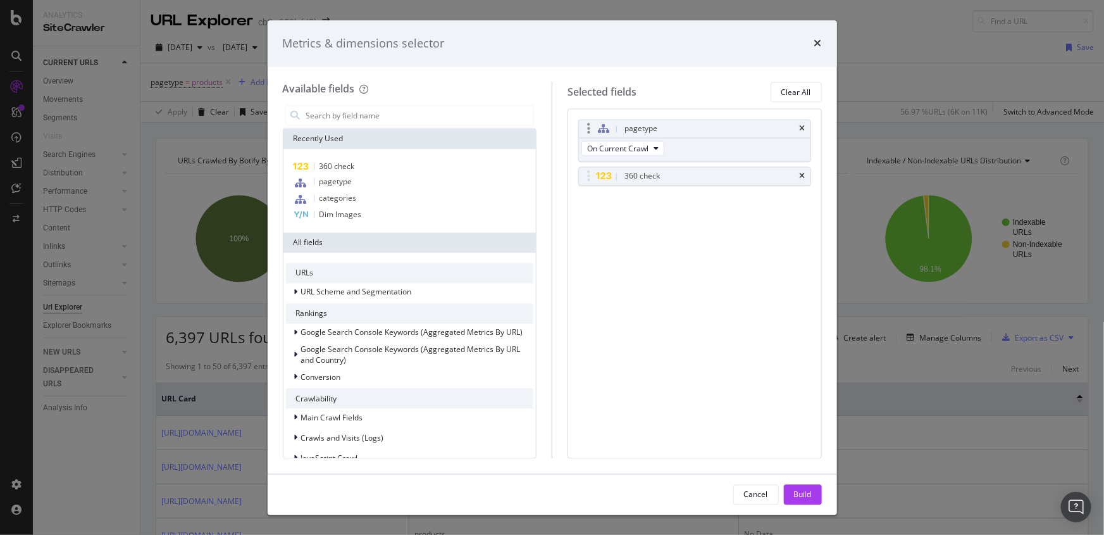
click at [677, 158] on div "pagetype On Current Crawl" at bounding box center [694, 141] width 233 height 42
click at [680, 170] on div "360 check" at bounding box center [709, 176] width 175 height 13
click at [683, 127] on div "pagetype" at bounding box center [709, 129] width 175 height 13
click at [641, 146] on span "On Current Crawl" at bounding box center [617, 148] width 61 height 11
click at [661, 371] on div "pagetype On Current Crawl 360 check You can use this field as a To pick up a dr…" at bounding box center [695, 283] width 254 height 349
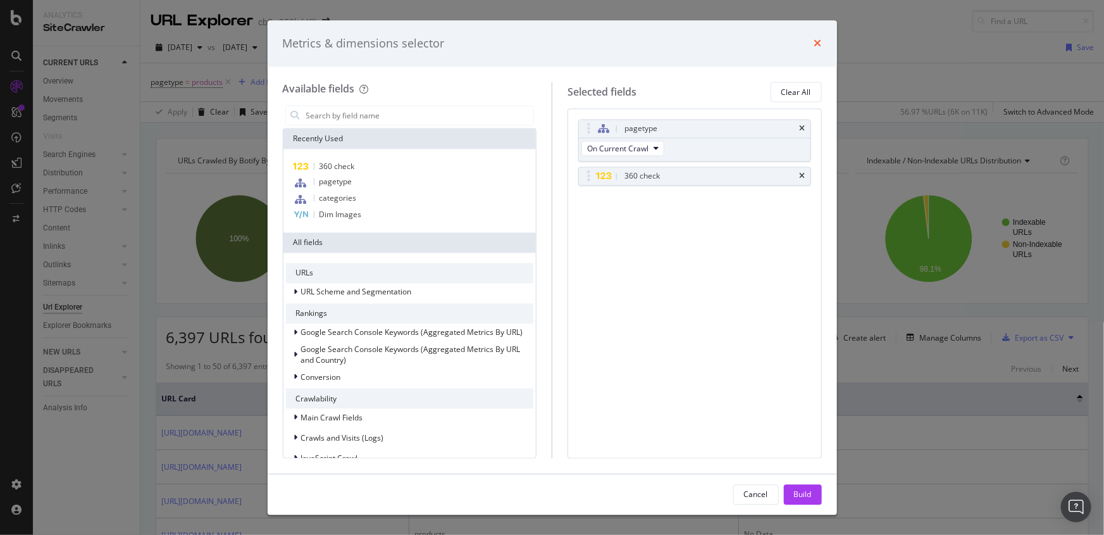
click at [819, 42] on icon "times" at bounding box center [818, 44] width 8 height 10
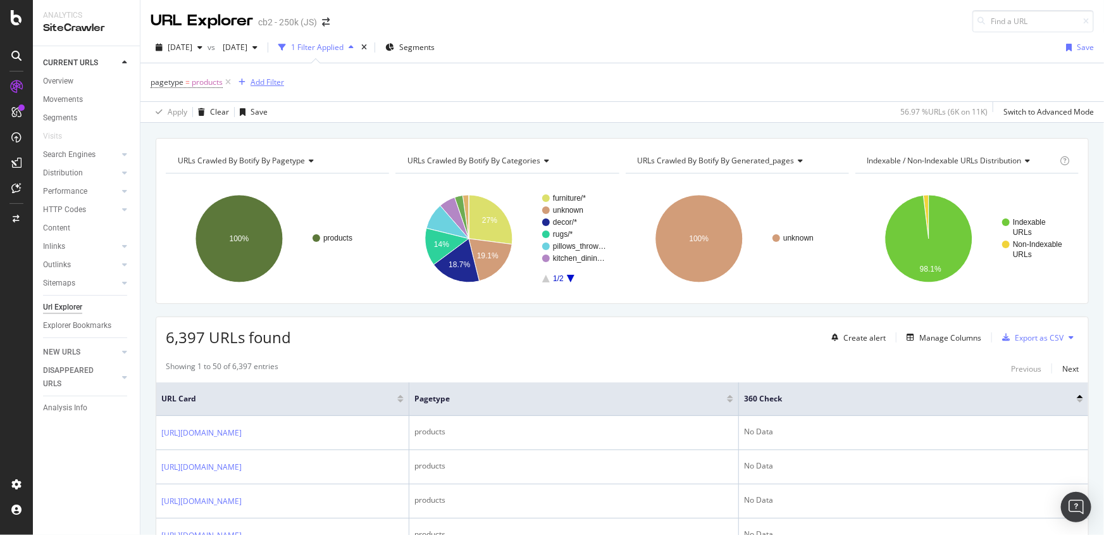
click at [266, 83] on div "Add Filter" at bounding box center [268, 82] width 34 height 11
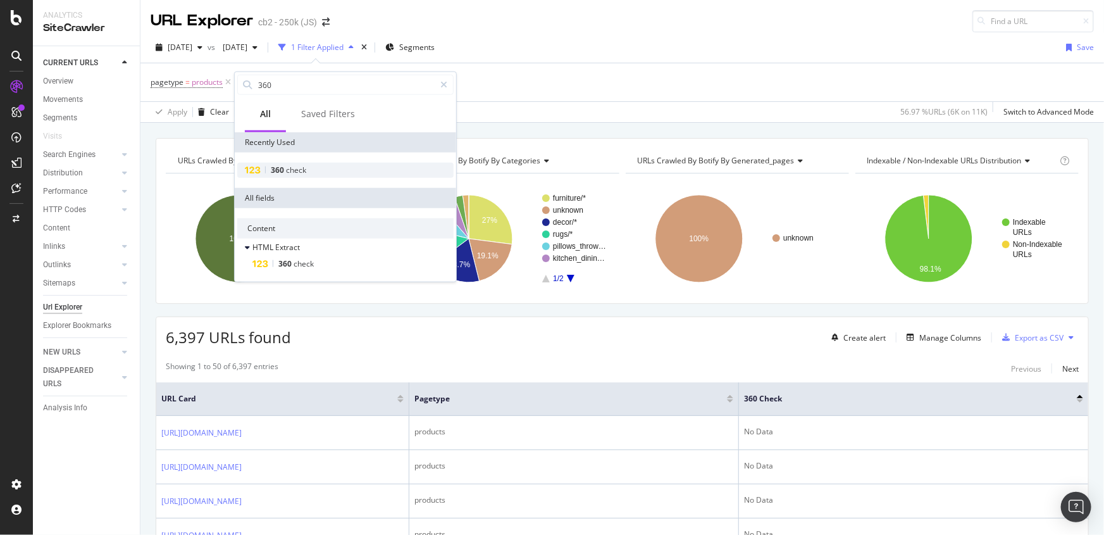
click at [323, 165] on div "360 check" at bounding box center [345, 170] width 216 height 15
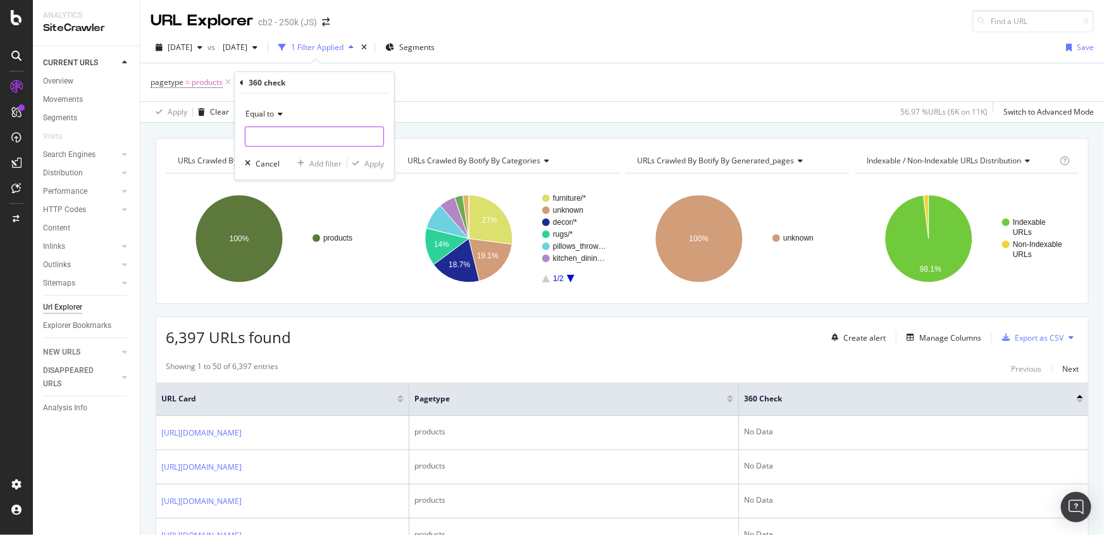
click at [305, 129] on input "number" at bounding box center [314, 137] width 139 height 20
click at [280, 115] on icon at bounding box center [278, 114] width 9 height 8
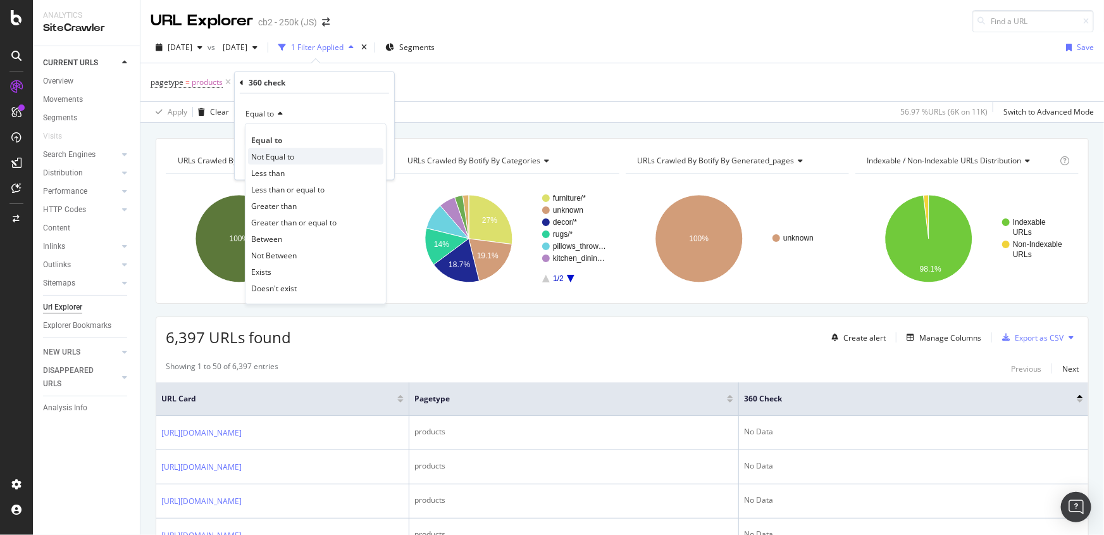
click at [286, 161] on span "Not Equal to" at bounding box center [272, 156] width 43 height 11
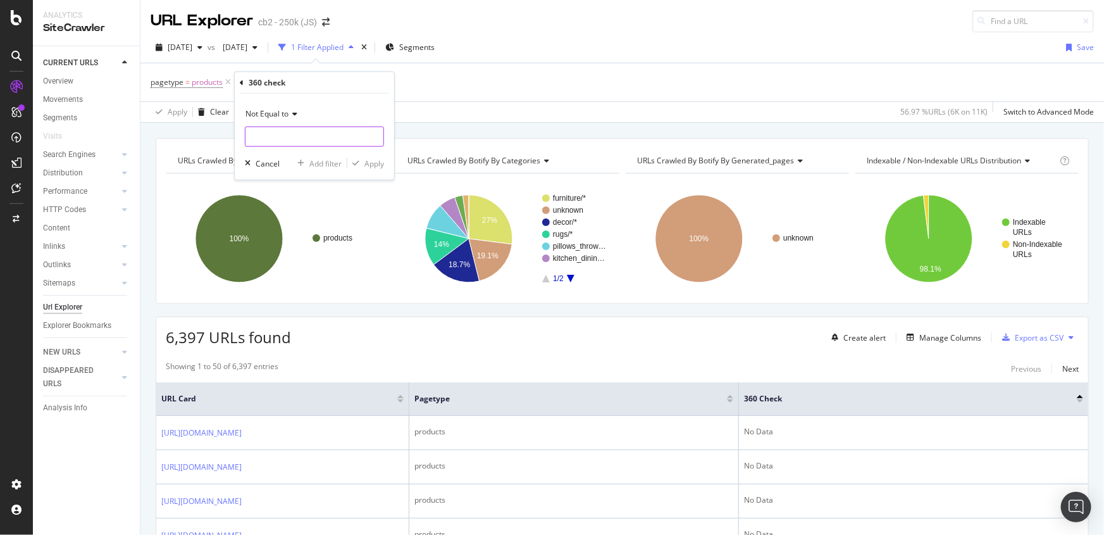
click at [283, 139] on input "number" at bounding box center [314, 137] width 139 height 20
type input "0"
click at [363, 159] on div "button" at bounding box center [355, 163] width 17 height 8
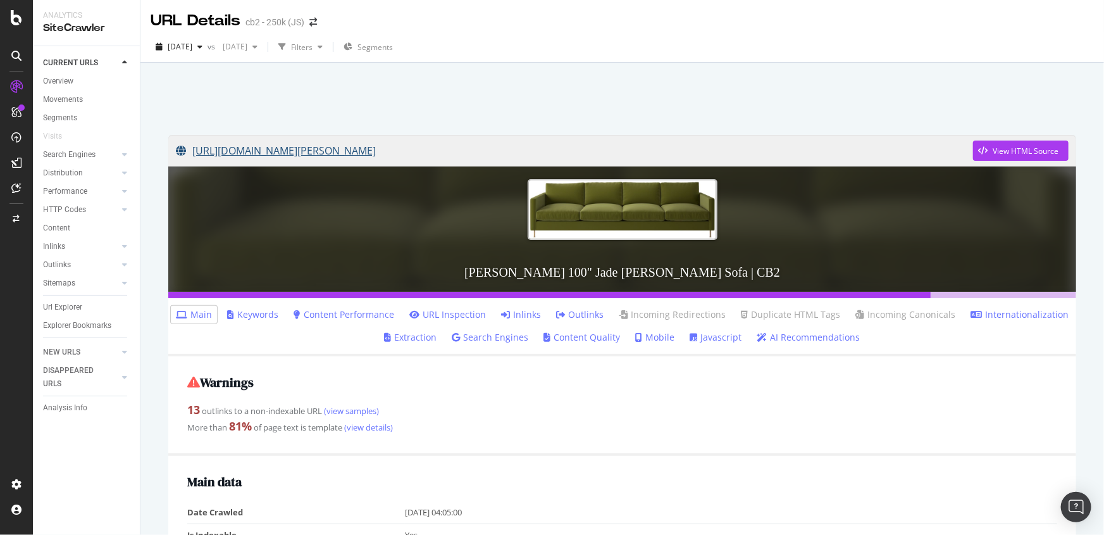
click at [304, 142] on link "https://www.cb2.com/brett-100-jade-green-velvet-sofa/s665052" at bounding box center [574, 151] width 797 height 32
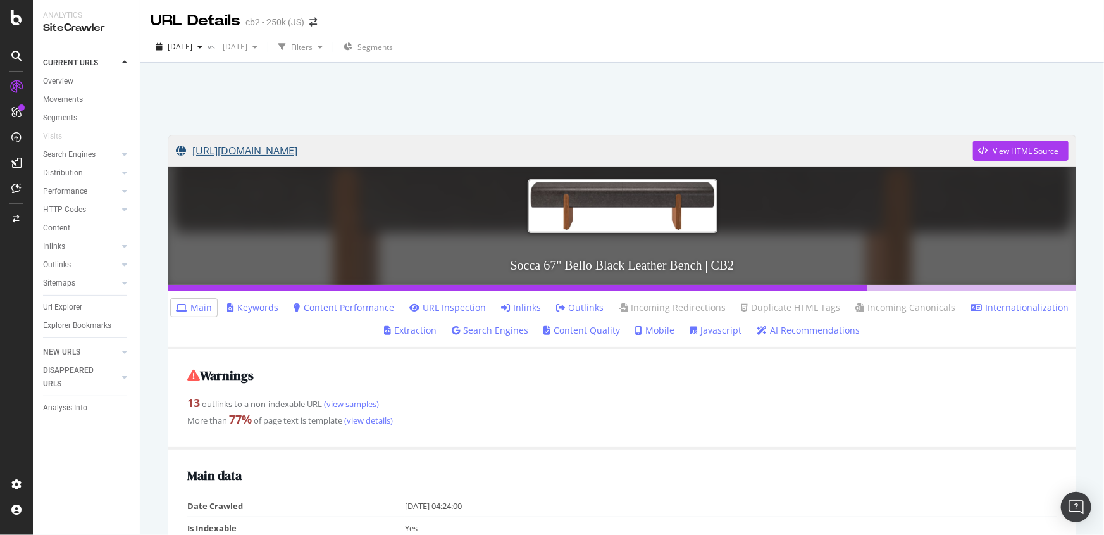
click at [449, 152] on link "https://www.cb2.com/socca-67-bello-black-leather-bench/s414160" at bounding box center [574, 151] width 797 height 32
